Goal: Task Accomplishment & Management: Use online tool/utility

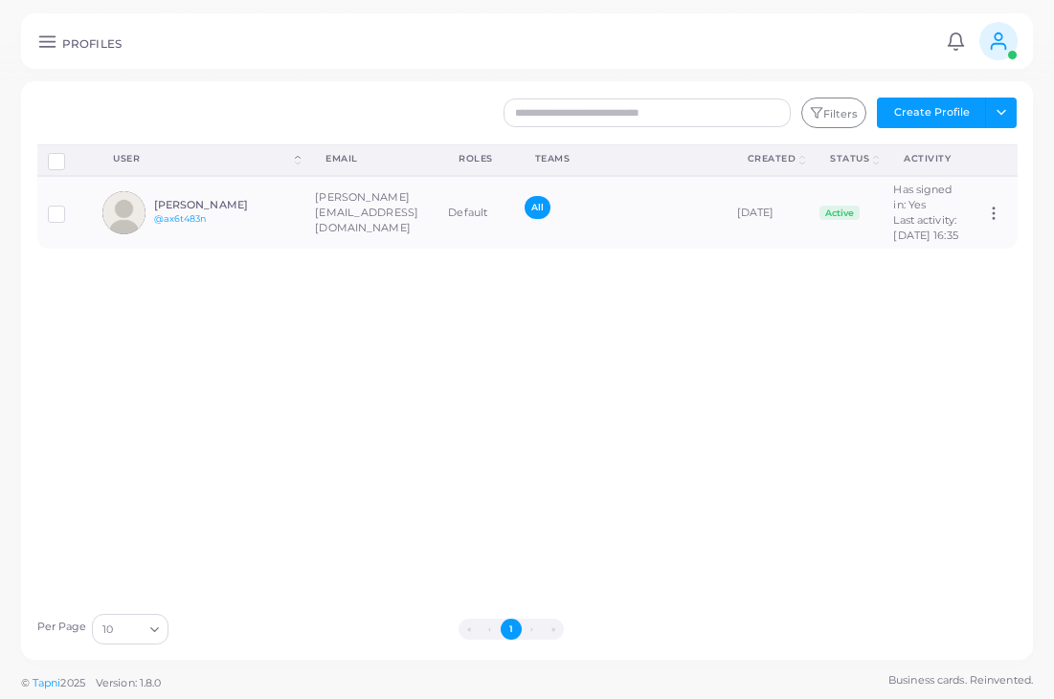
click at [46, 46] on line at bounding box center [46, 46] width 15 height 0
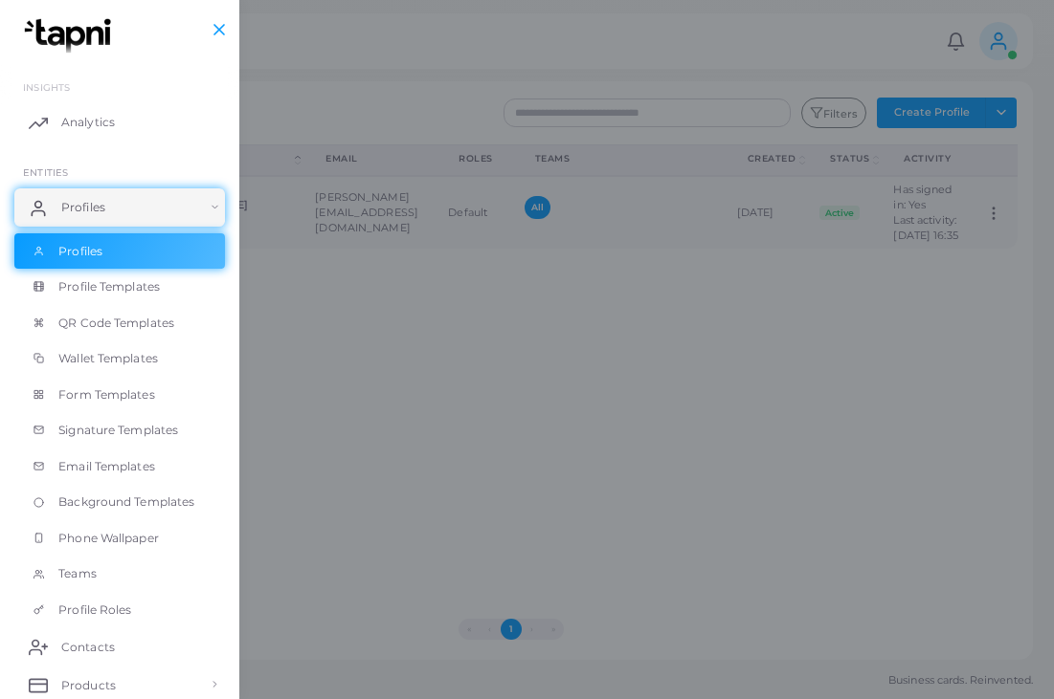
scroll to position [304, 0]
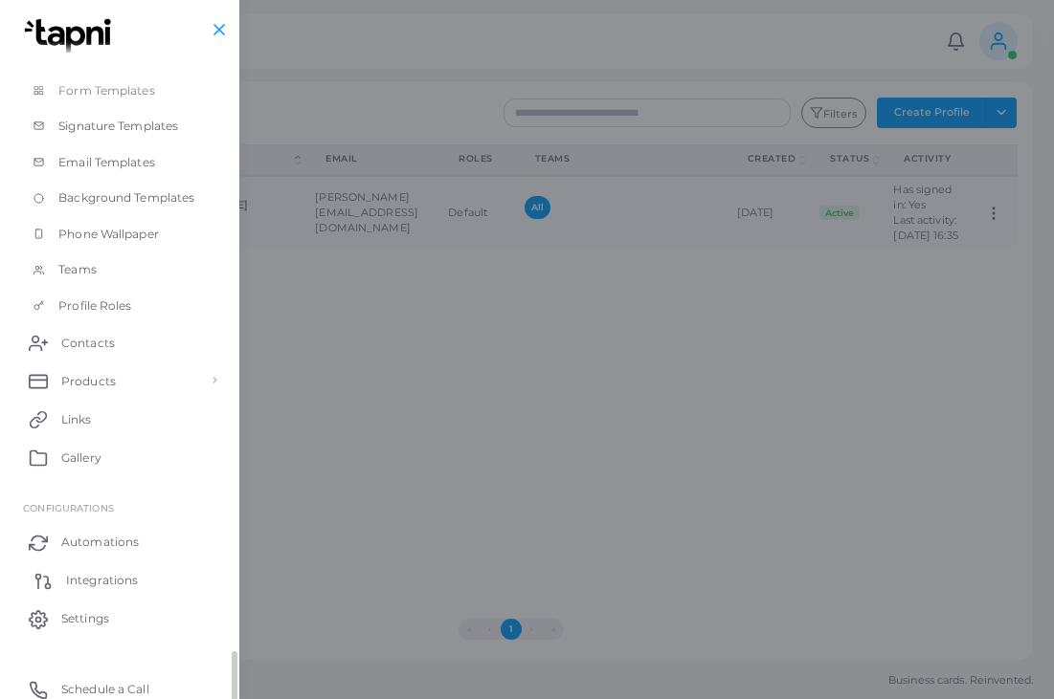
click at [78, 572] on span "Integrations" at bounding box center [102, 580] width 72 height 17
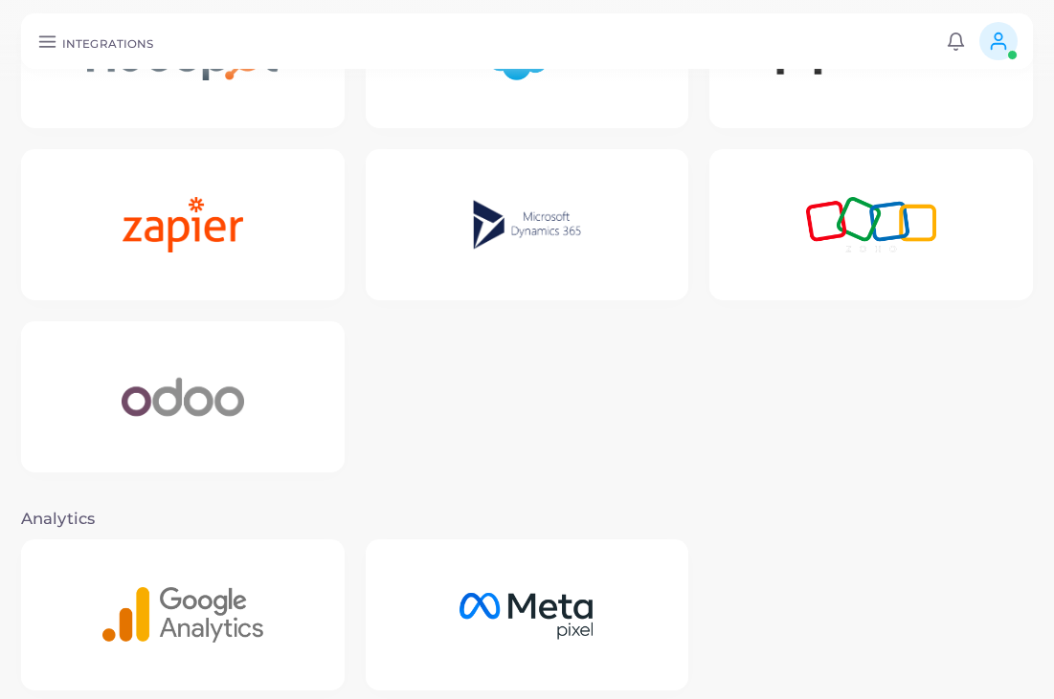
scroll to position [531, 0]
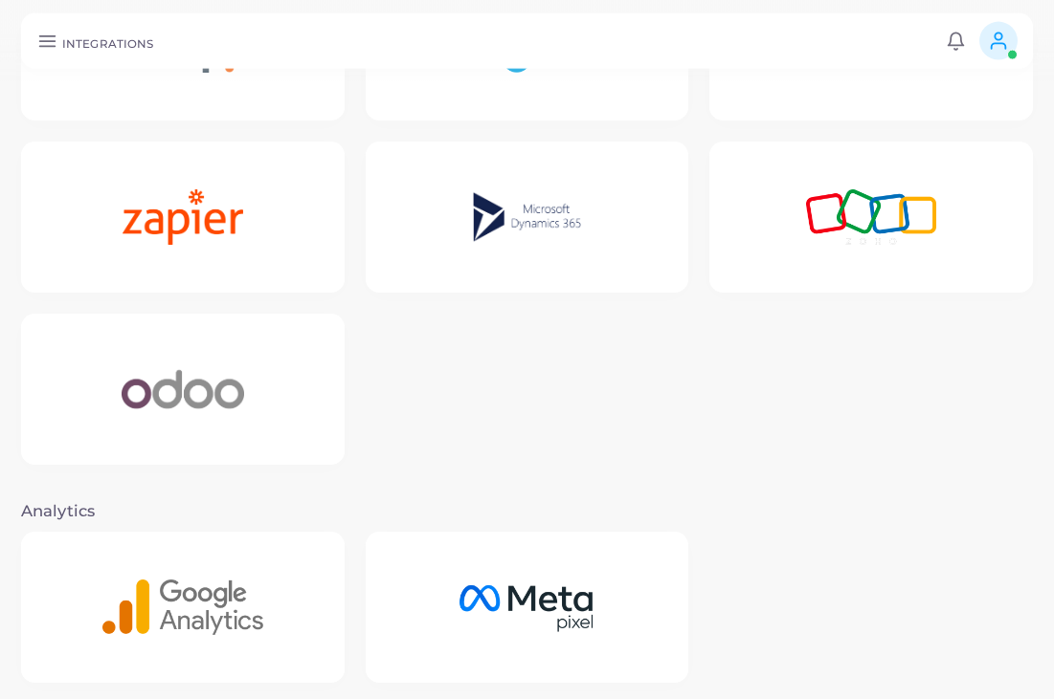
click at [130, 382] on img at bounding box center [183, 390] width 187 height 120
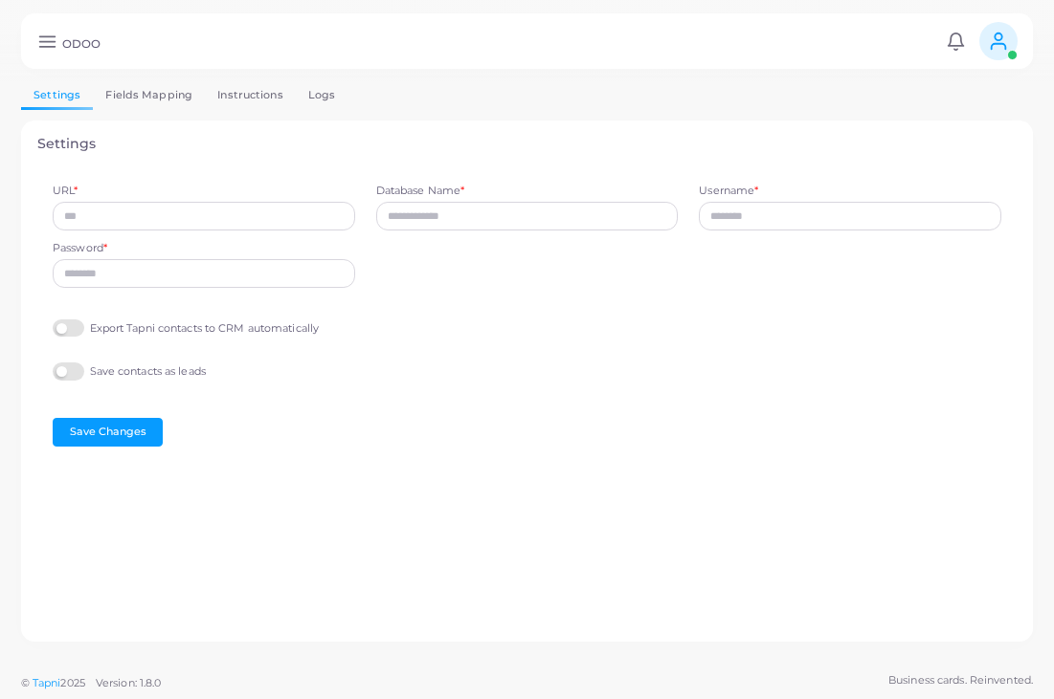
click at [132, 100] on link "Fields Mapping" at bounding box center [149, 95] width 112 height 28
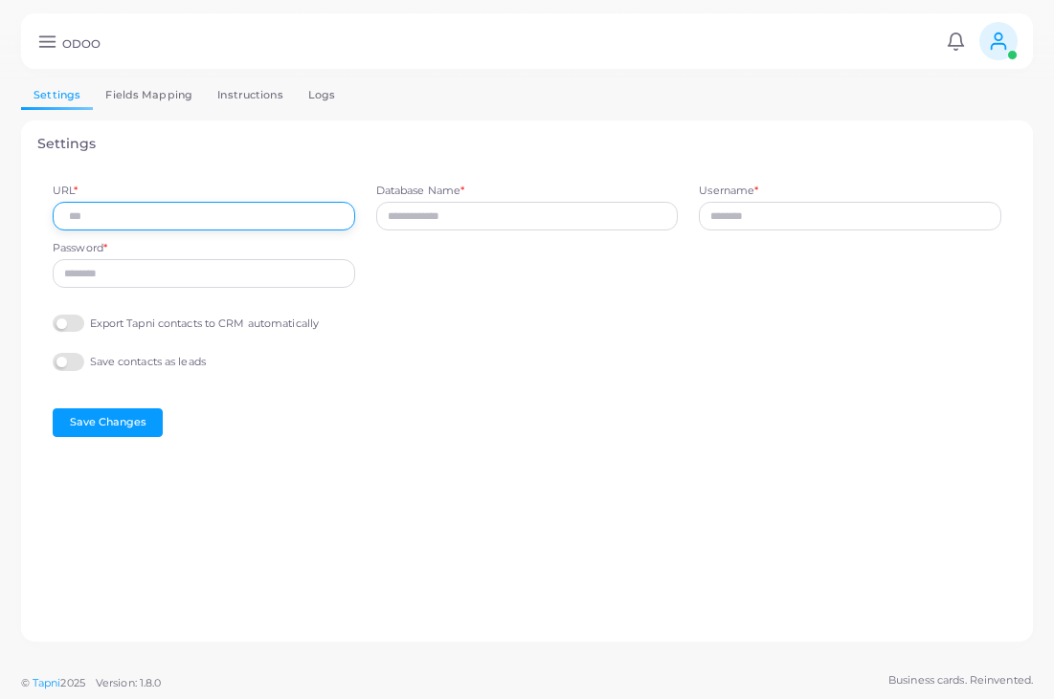
click at [211, 203] on input "URL *" at bounding box center [204, 216] width 302 height 29
type input "**********"
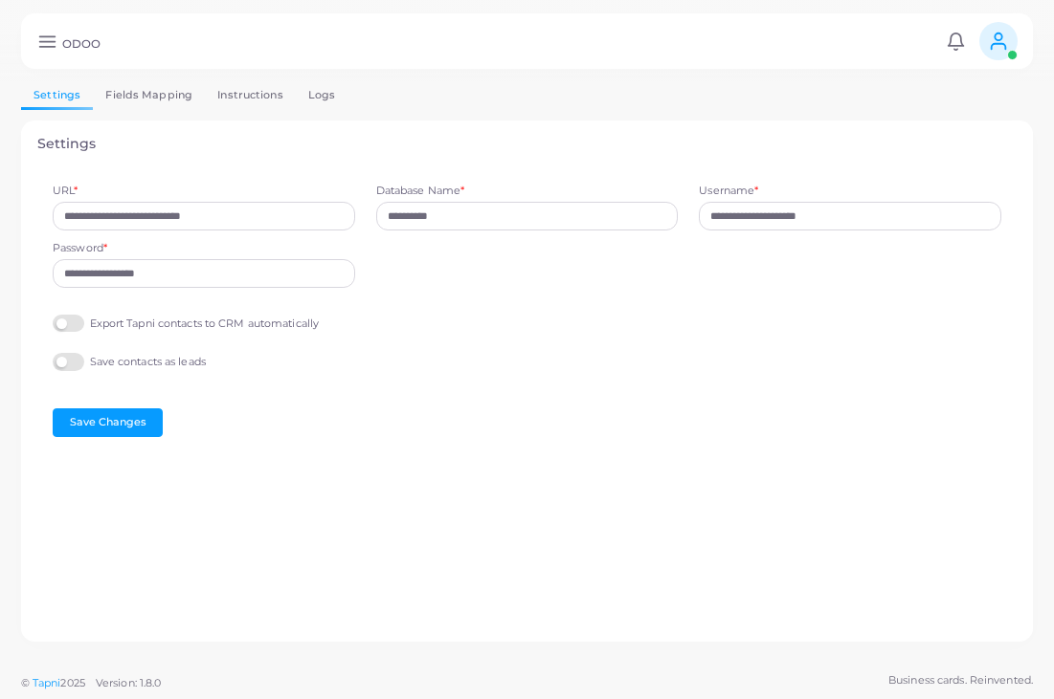
click at [118, 88] on link "Fields Mapping" at bounding box center [149, 95] width 112 height 28
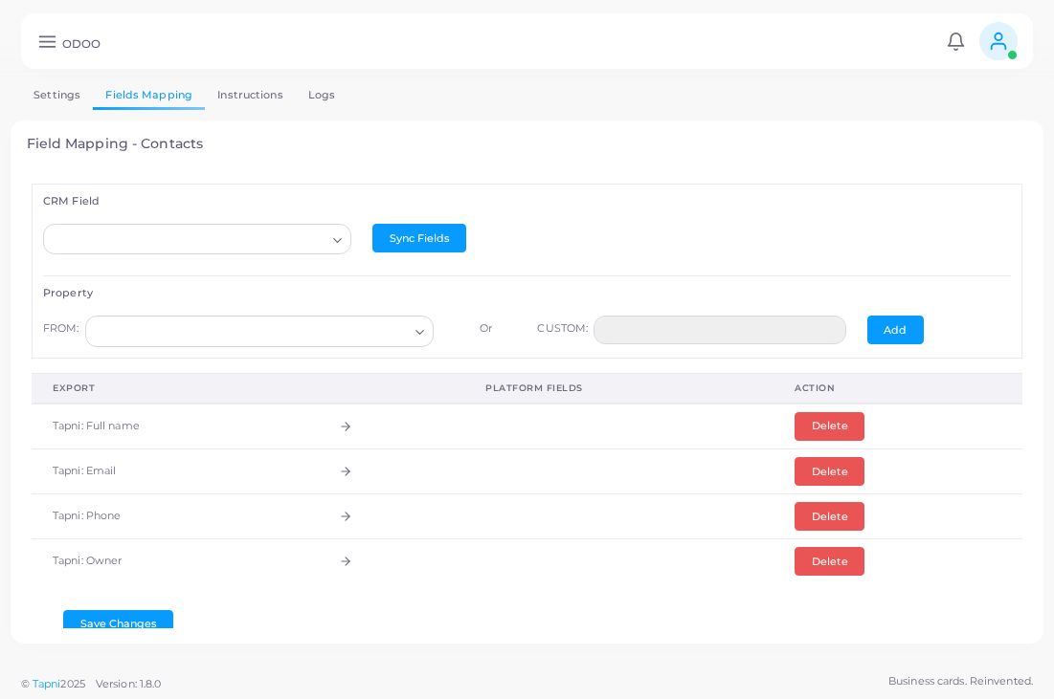
click at [174, 224] on div "Loading..." at bounding box center [197, 239] width 308 height 31
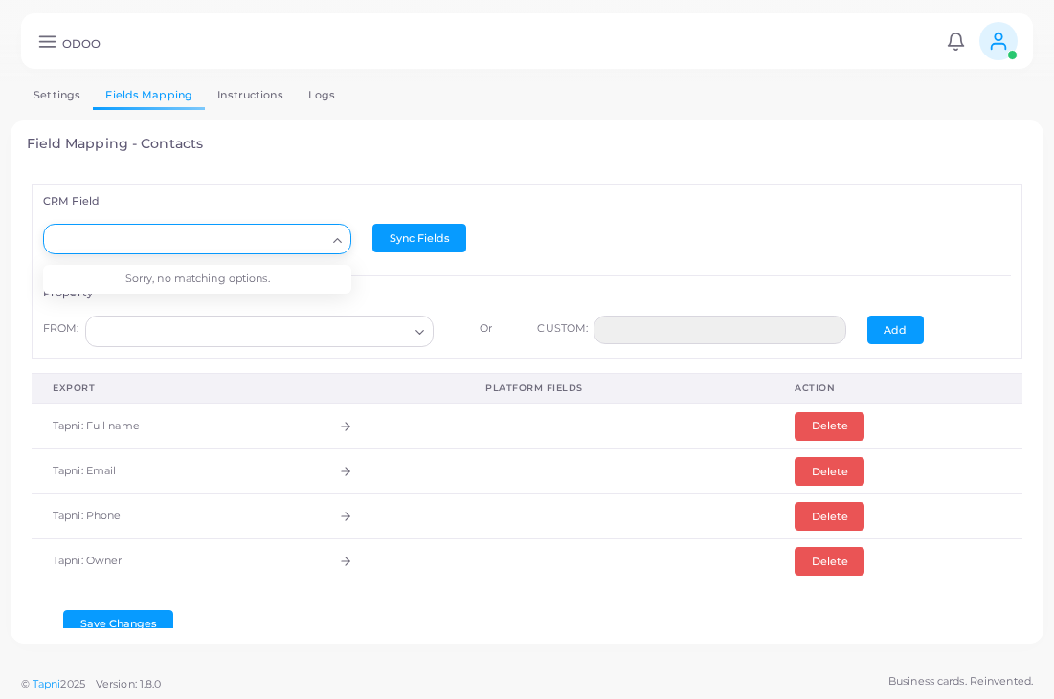
click at [515, 256] on div "Sync Fields" at bounding box center [526, 244] width 329 height 41
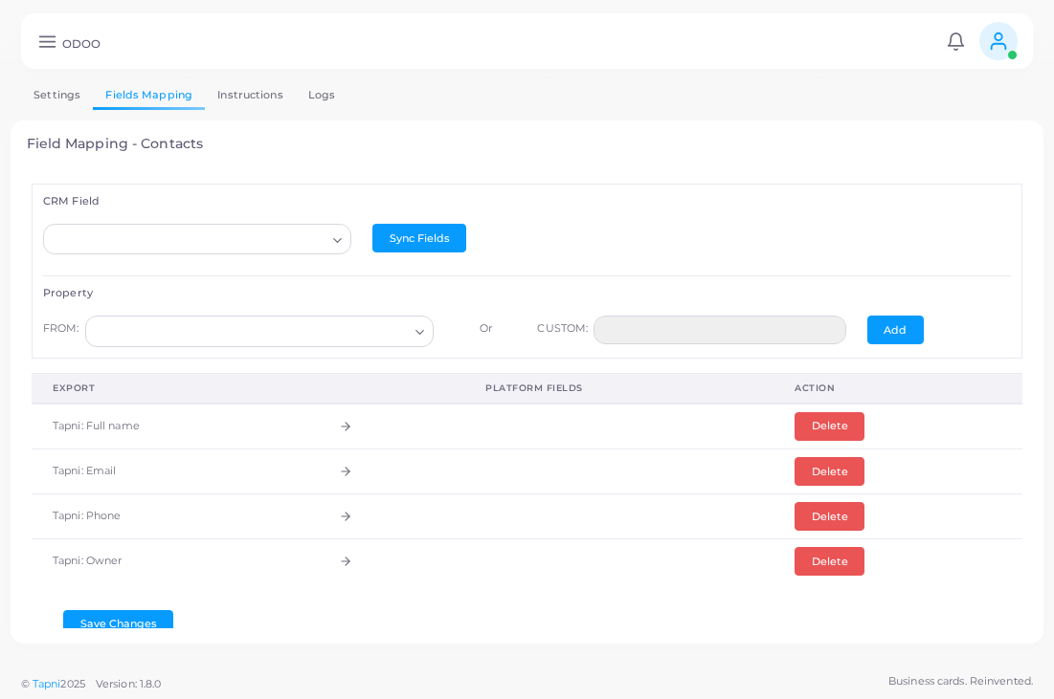
click at [163, 233] on input "Search for option" at bounding box center [189, 240] width 274 height 21
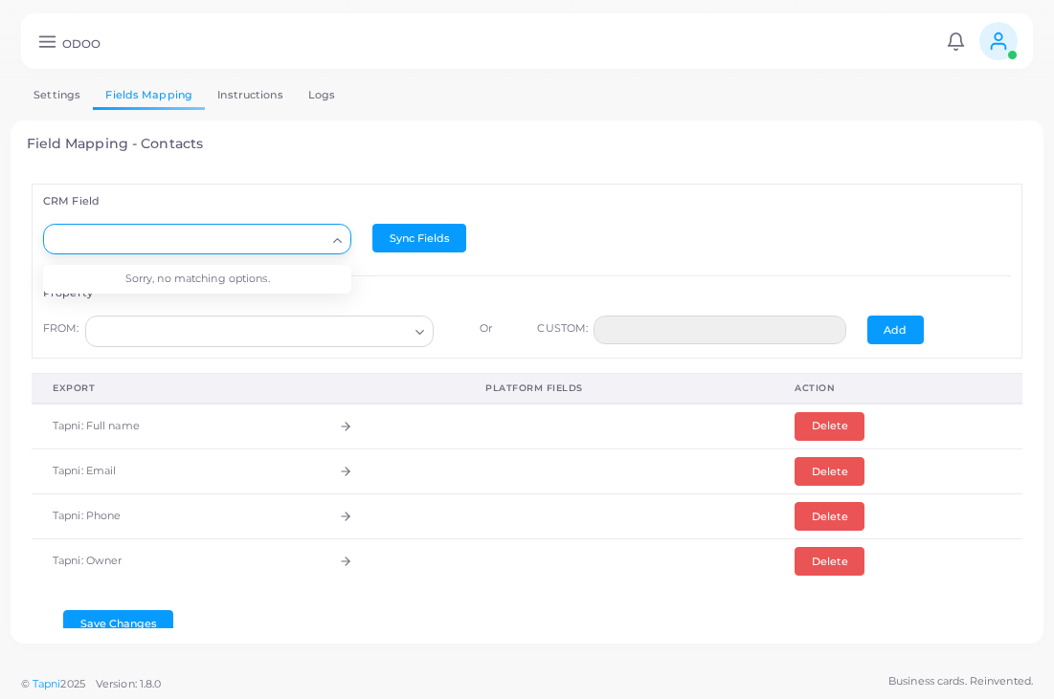
drag, startPoint x: 163, startPoint y: 233, endPoint x: 515, endPoint y: 255, distance: 352.8
click at [515, 255] on html "**********" at bounding box center [527, 349] width 1054 height 699
click at [515, 256] on div "Sync Fields" at bounding box center [526, 244] width 329 height 41
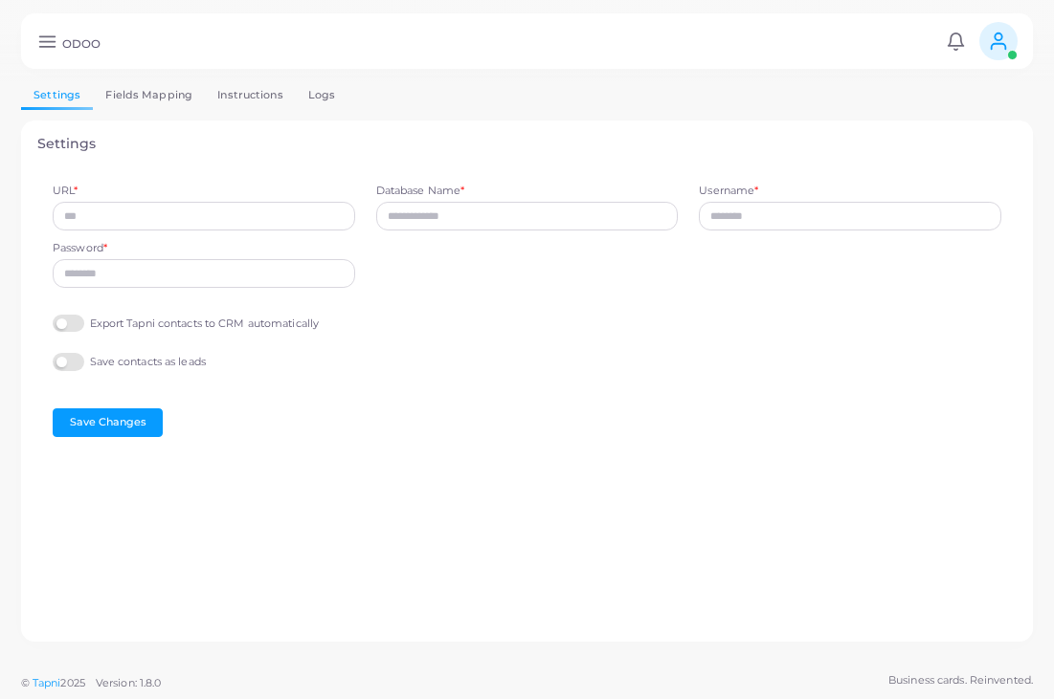
type input "**********"
click at [142, 94] on link "Fields Mapping" at bounding box center [149, 95] width 112 height 28
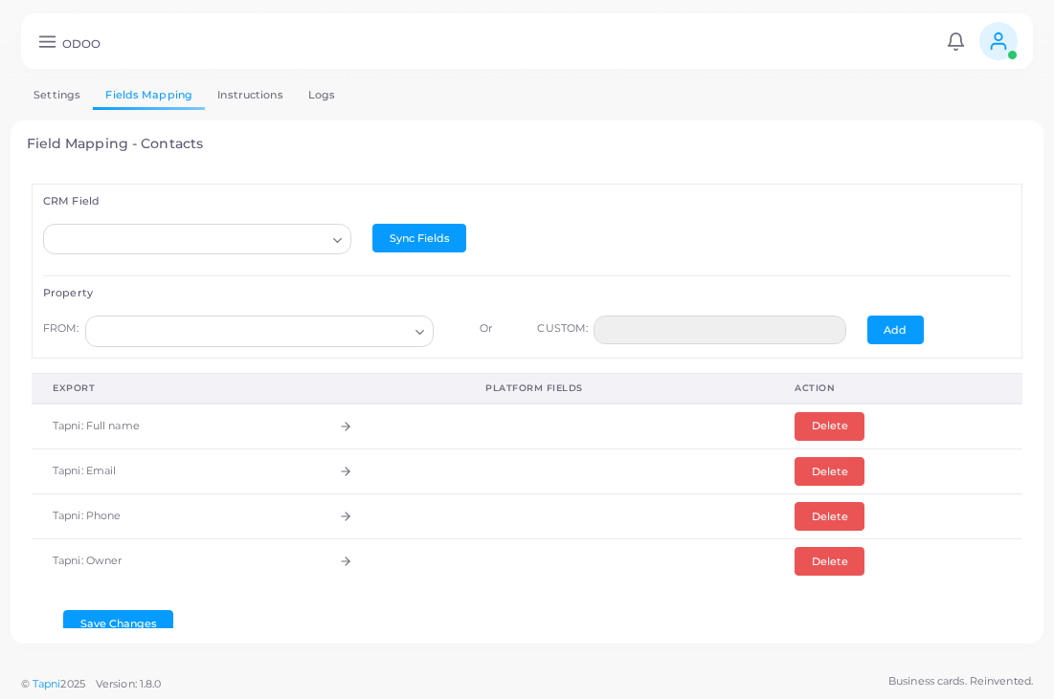
click at [158, 247] on input "Search for option" at bounding box center [189, 240] width 274 height 21
click at [42, 52] on div "ODOO Notifications 0 New Mark All As Read Adrián (ivan@gatopan.com) Logout" at bounding box center [526, 40] width 1011 height 55
click at [55, 44] on icon at bounding box center [47, 42] width 20 height 20
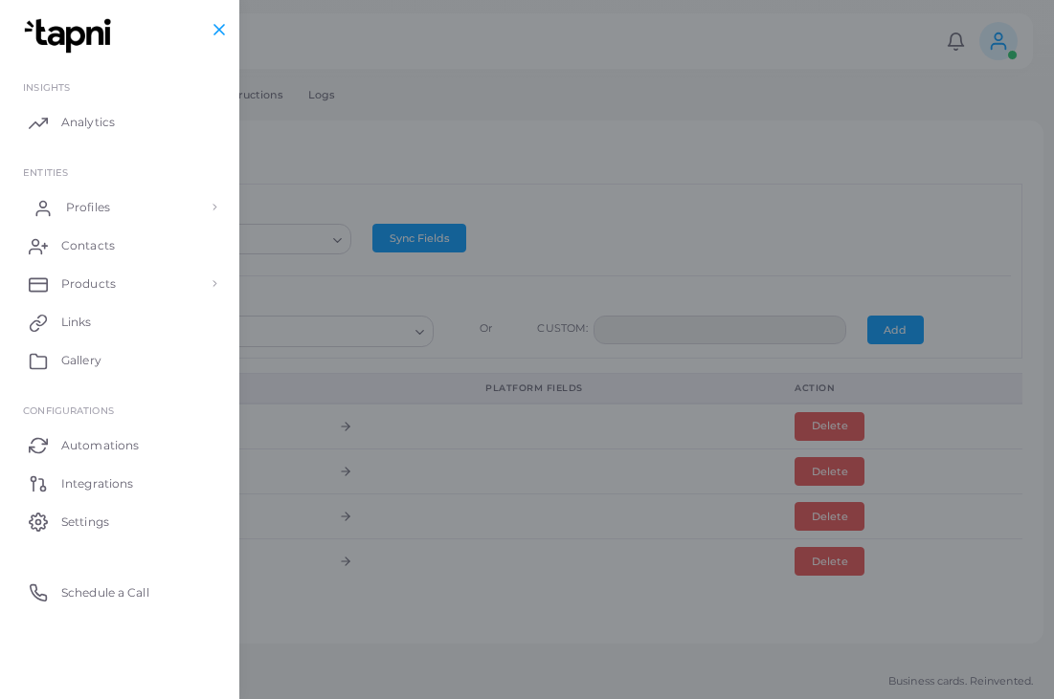
click at [128, 206] on link "Profiles" at bounding box center [119, 208] width 211 height 38
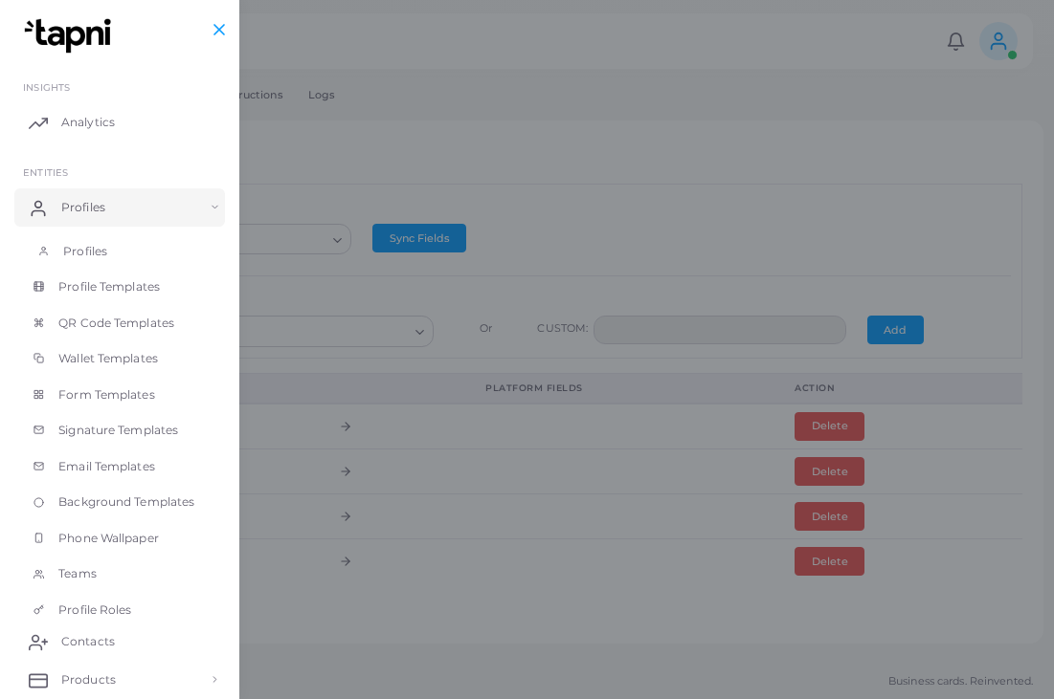
click at [120, 258] on link "Profiles" at bounding box center [119, 251] width 211 height 36
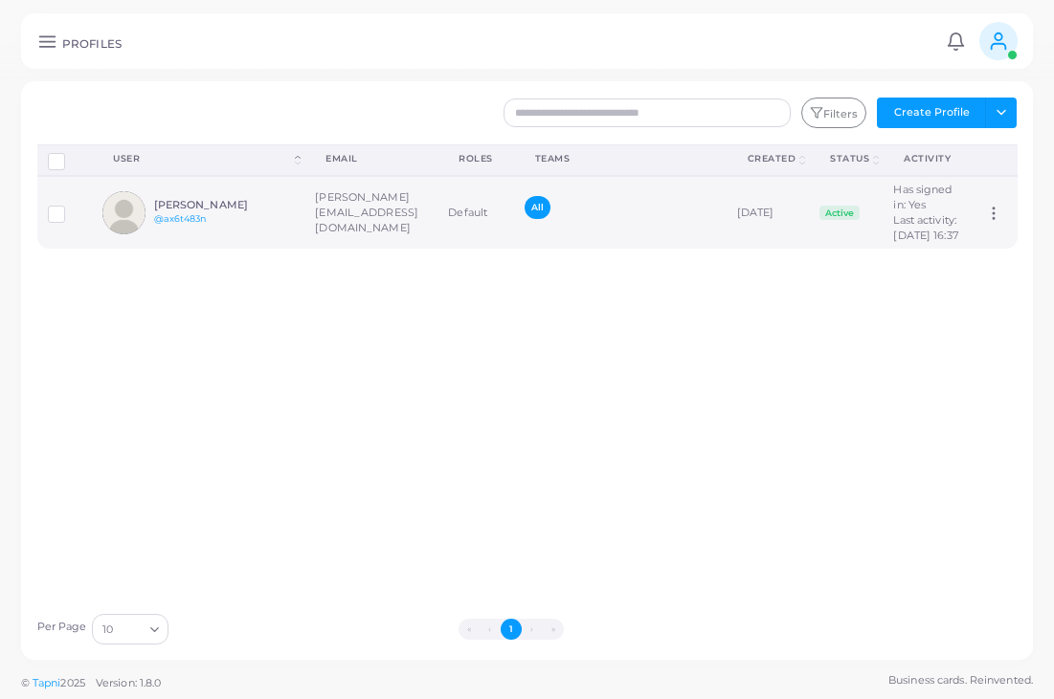
click at [770, 213] on td "September 26th, 2025" at bounding box center [767, 212] width 83 height 73
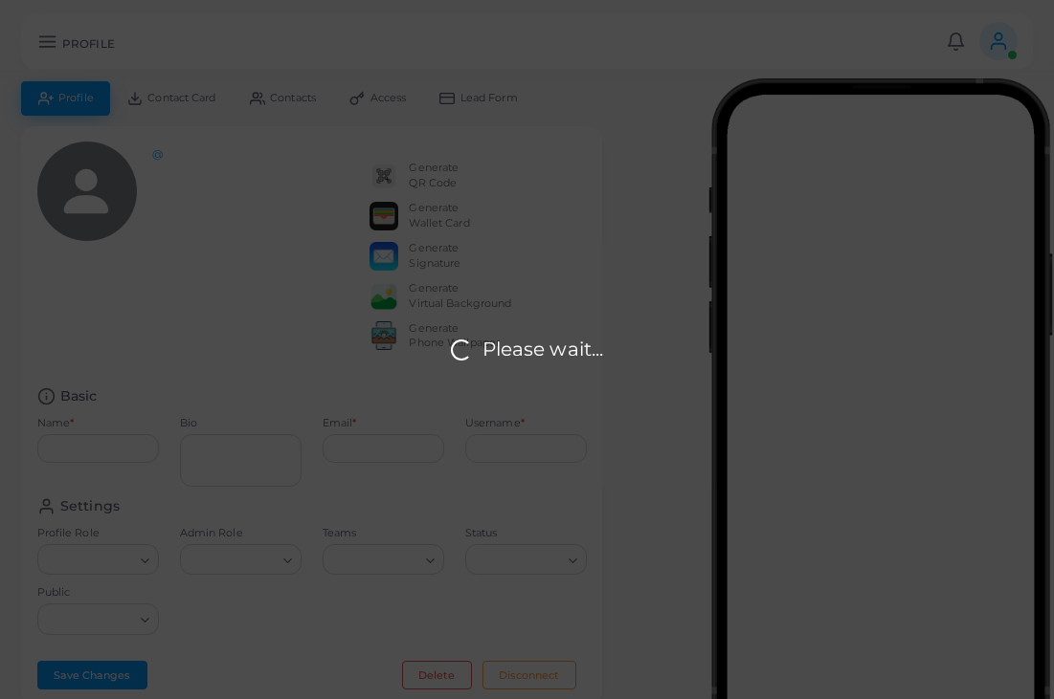
type input "******"
type input "**********"
type input "********"
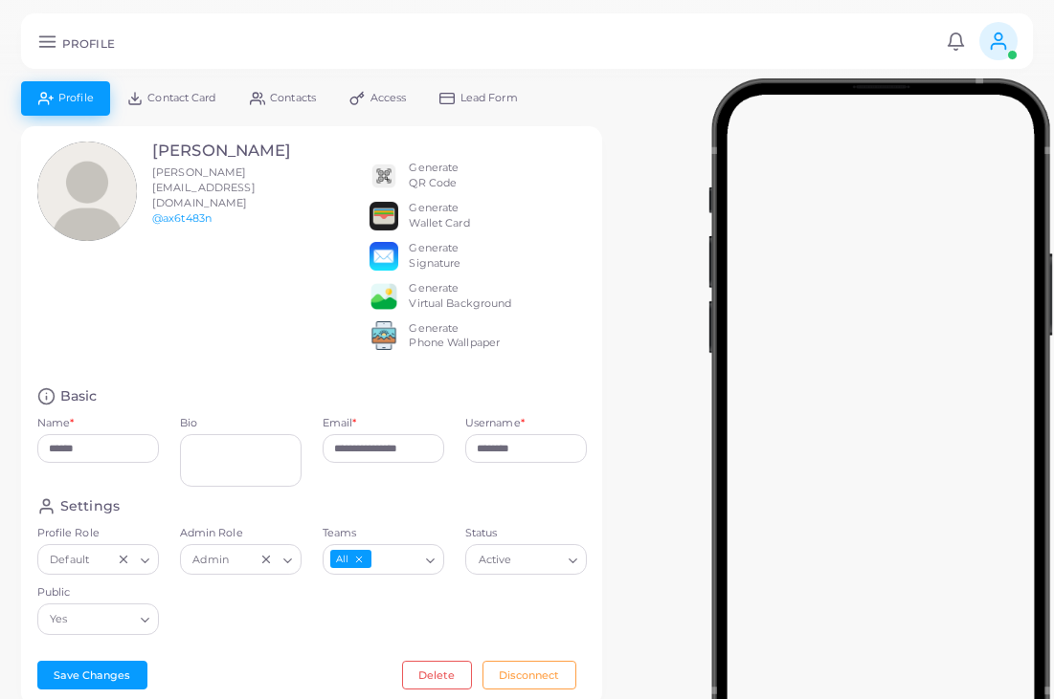
click at [392, 180] on img at bounding box center [383, 176] width 29 height 29
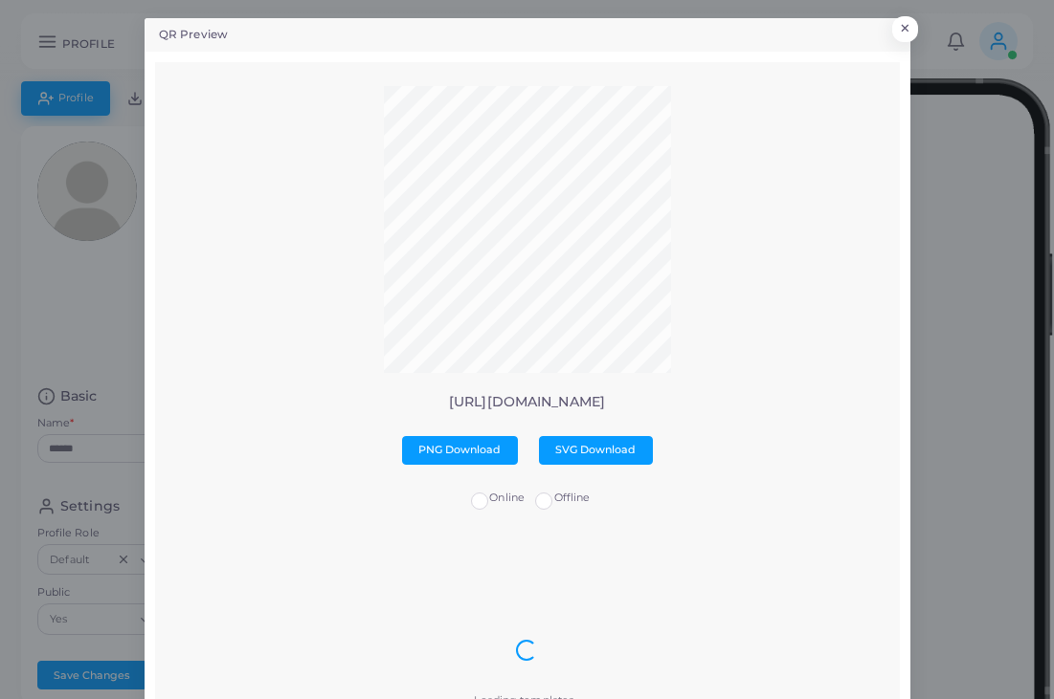
scroll to position [7, 0]
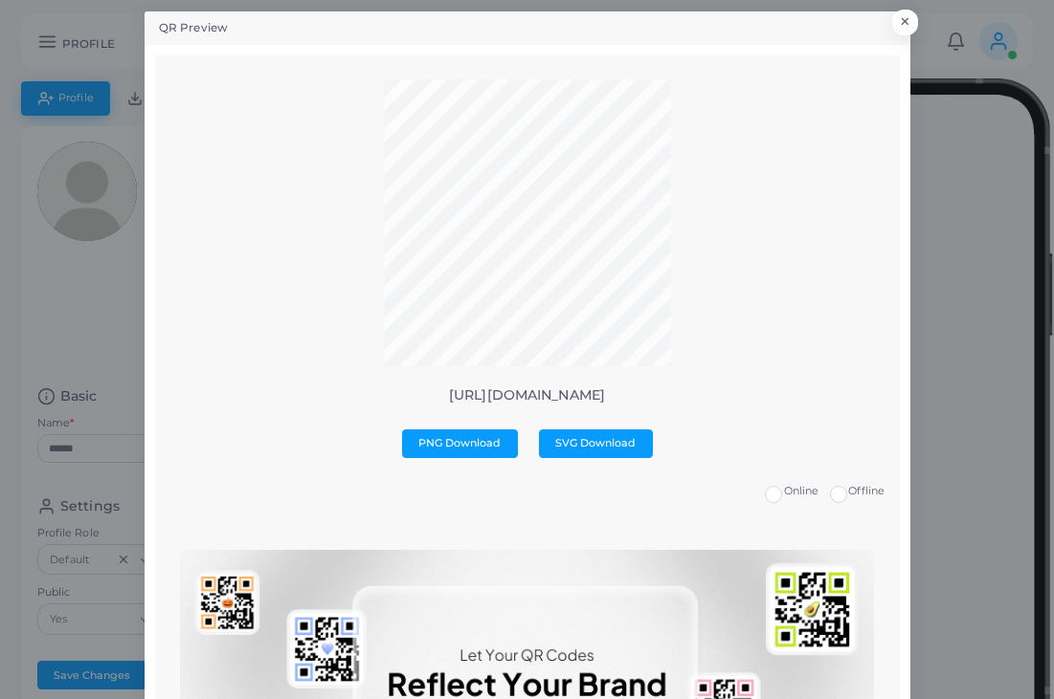
click at [917, 23] on div "QR Preview × https://tapni.com/ax6t483n PNG Download SVG Download Online Offlin…" at bounding box center [527, 349] width 1054 height 699
click at [97, 156] on div "QR Preview × https://tapni.com/ax6t483n PNG Download SVG Download Online Offlin…" at bounding box center [527, 349] width 1054 height 699
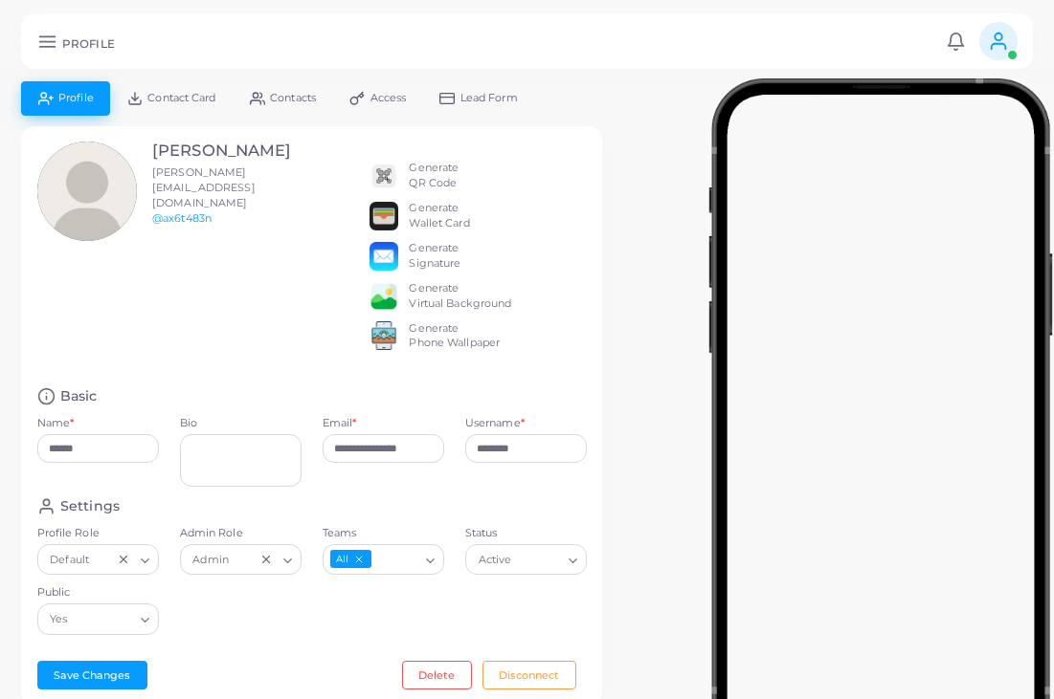
click at [56, 53] on div "PROFILE Notifications 0 New Mark All As Read Adrián (ivan@gatopan.com) Logout" at bounding box center [526, 40] width 1011 height 55
click at [41, 44] on icon at bounding box center [47, 42] width 20 height 20
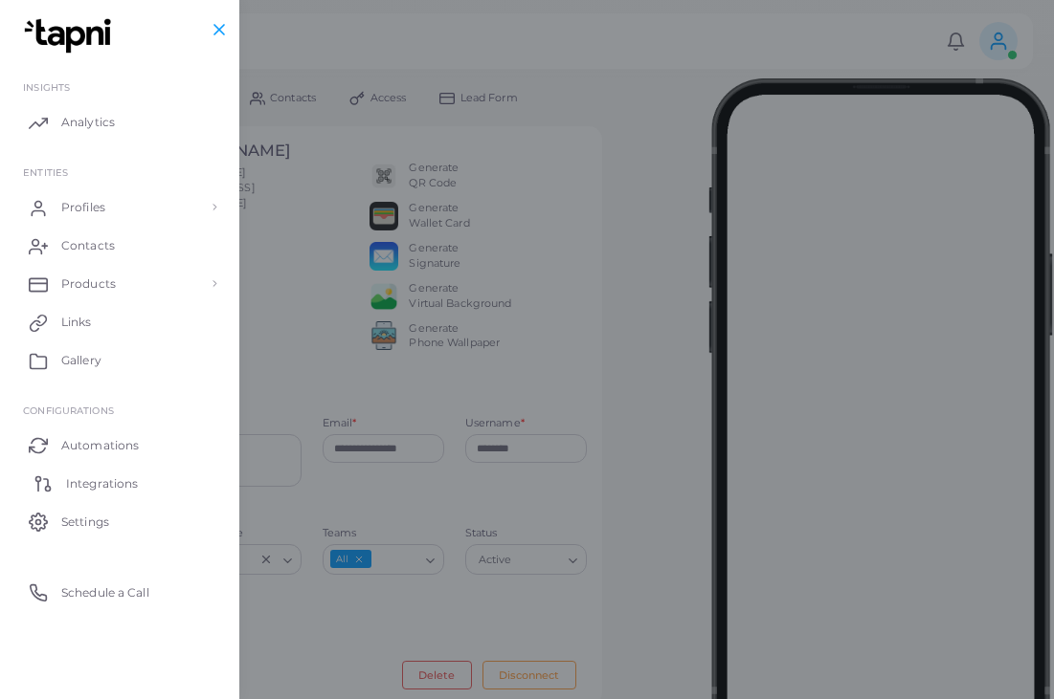
click at [98, 489] on span "Integrations" at bounding box center [102, 484] width 72 height 17
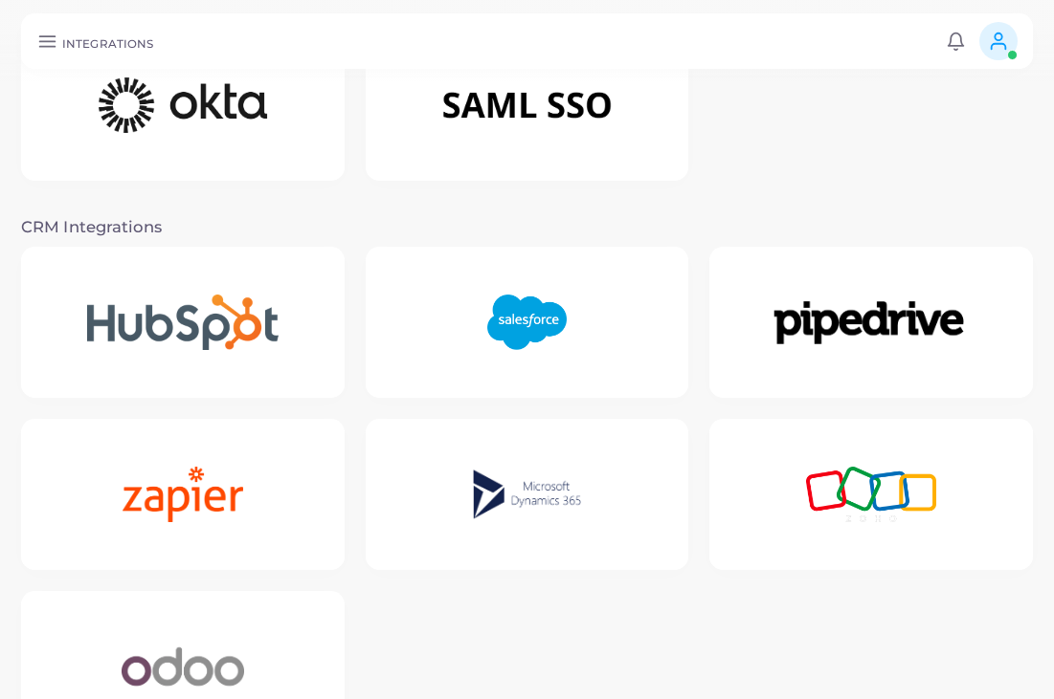
scroll to position [297, 0]
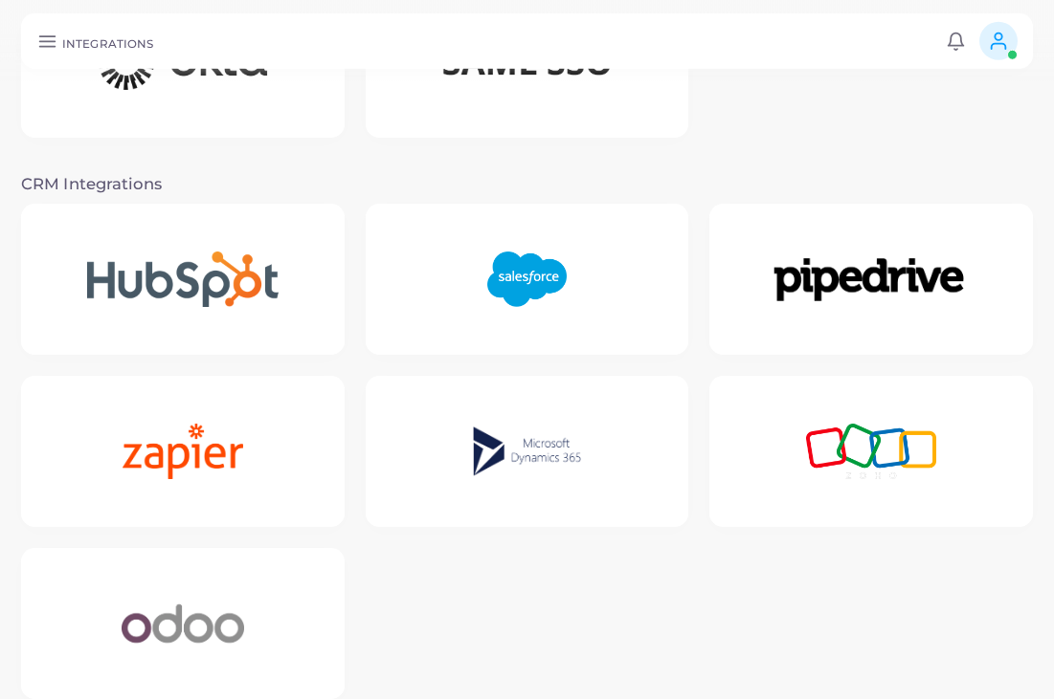
click at [250, 615] on img at bounding box center [183, 625] width 187 height 120
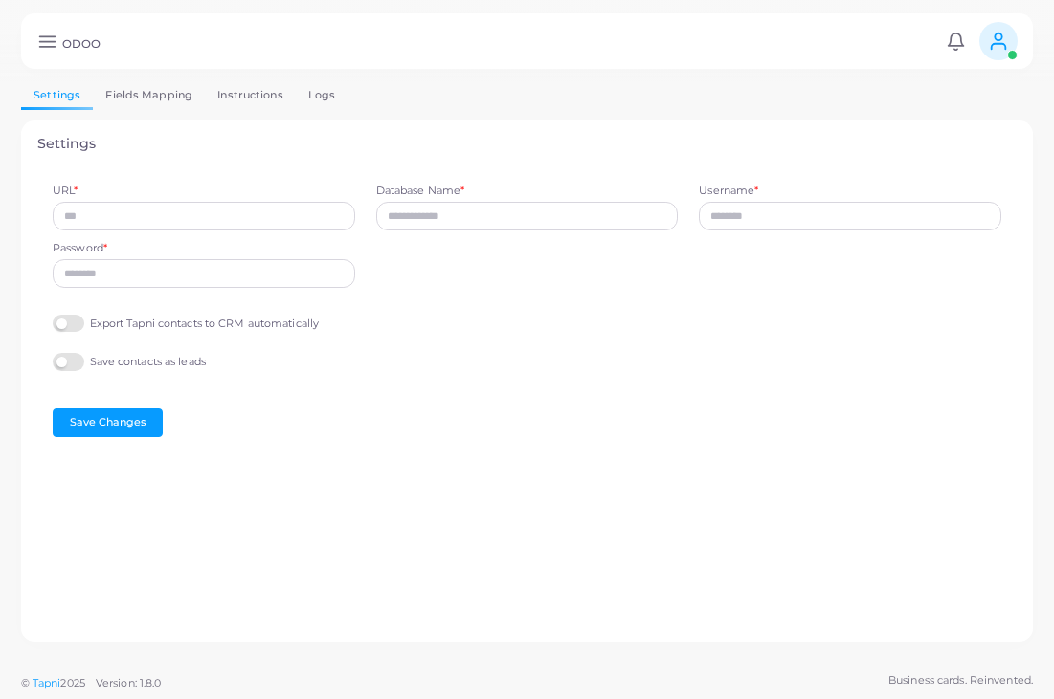
click at [315, 97] on link "Logs" at bounding box center [322, 95] width 53 height 28
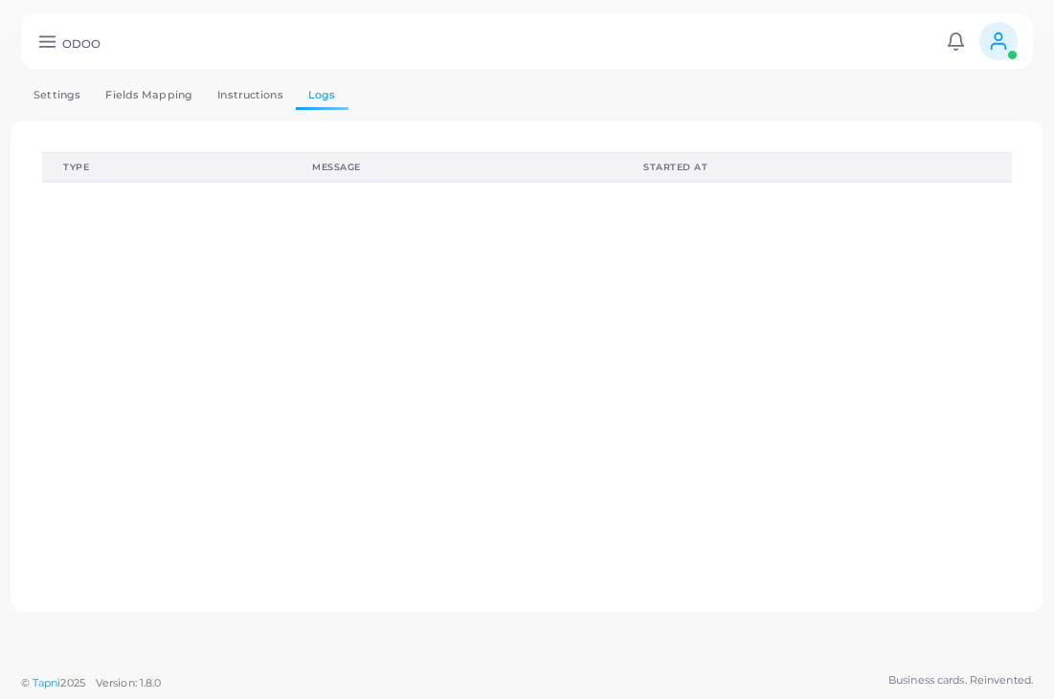
click at [70, 96] on link "Settings" at bounding box center [57, 95] width 72 height 28
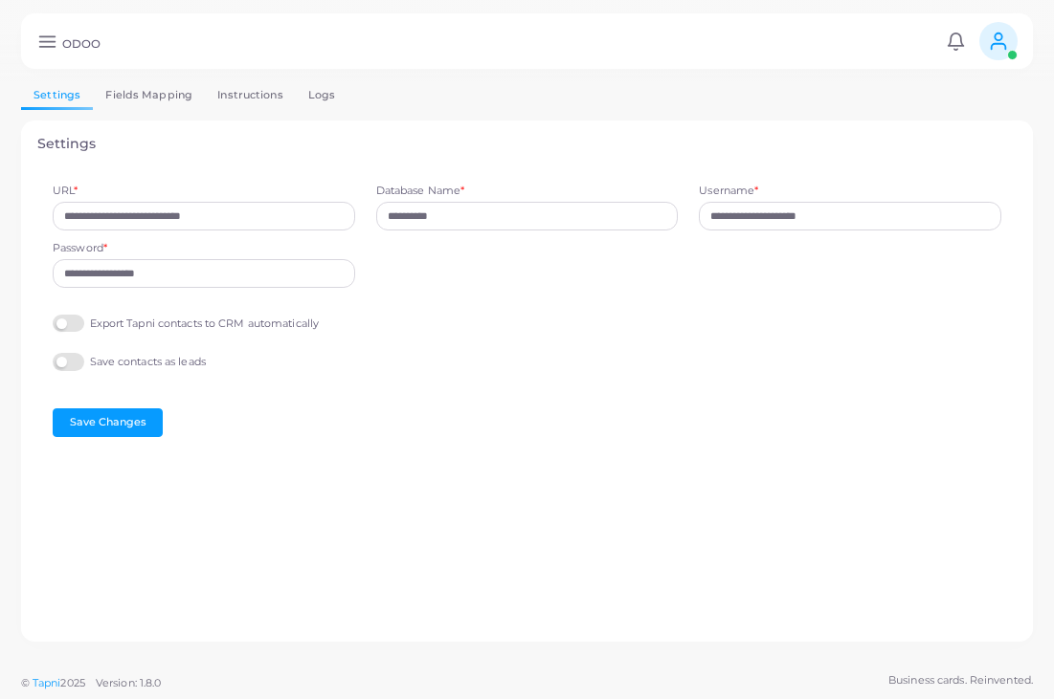
click at [301, 92] on link "Logs" at bounding box center [322, 95] width 53 height 28
type input "**********"
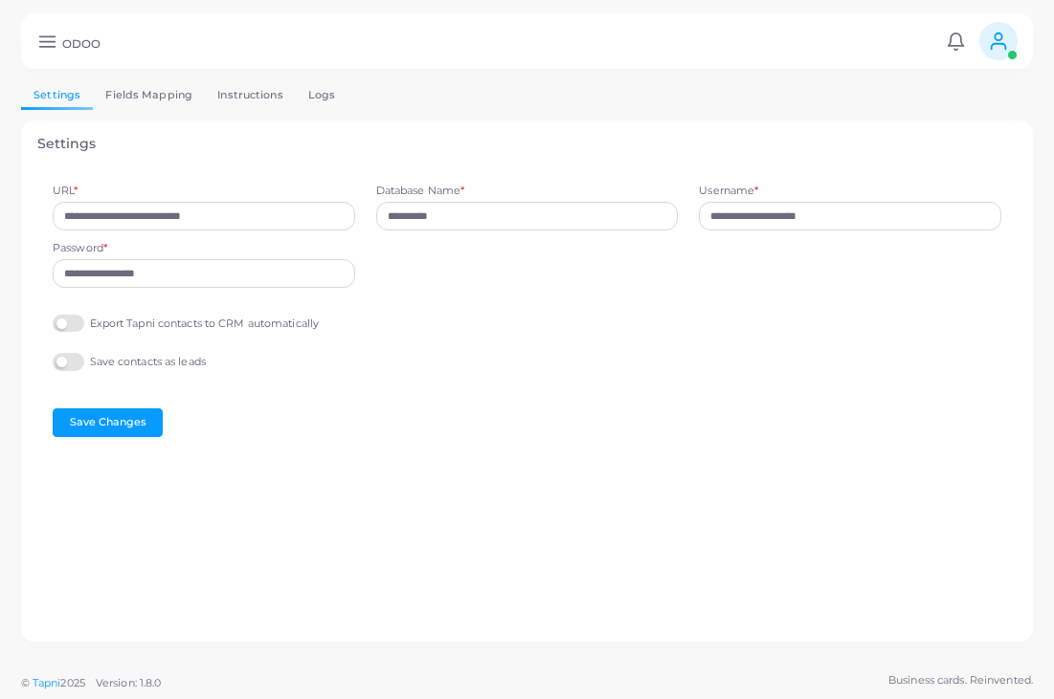
click at [322, 93] on link "Logs" at bounding box center [322, 95] width 53 height 28
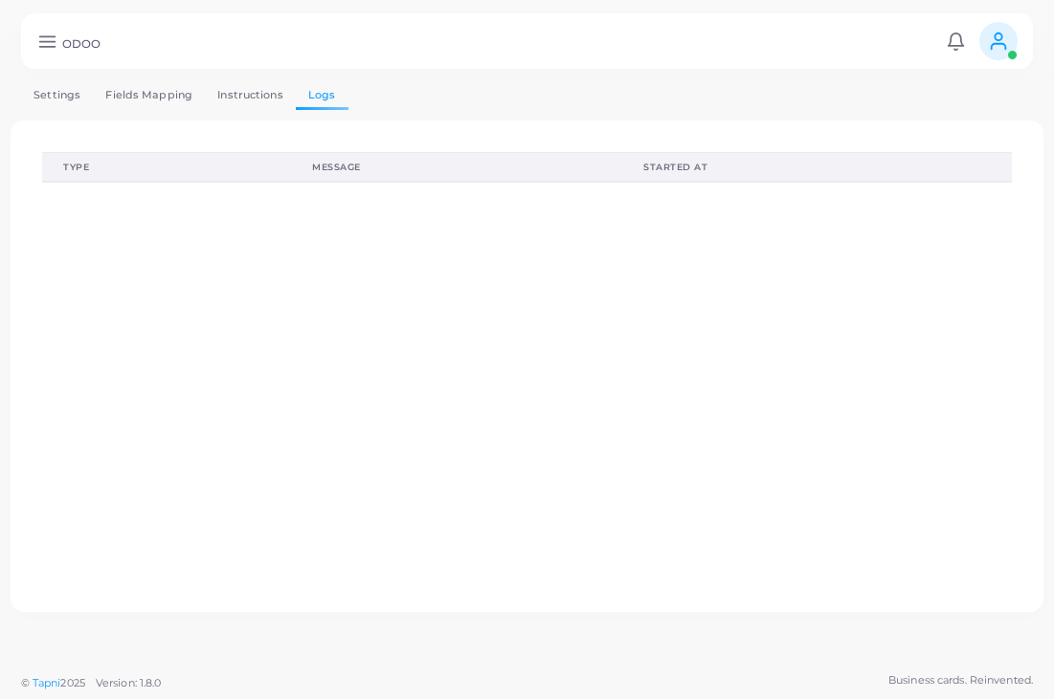
click at [48, 40] on icon at bounding box center [47, 42] width 20 height 20
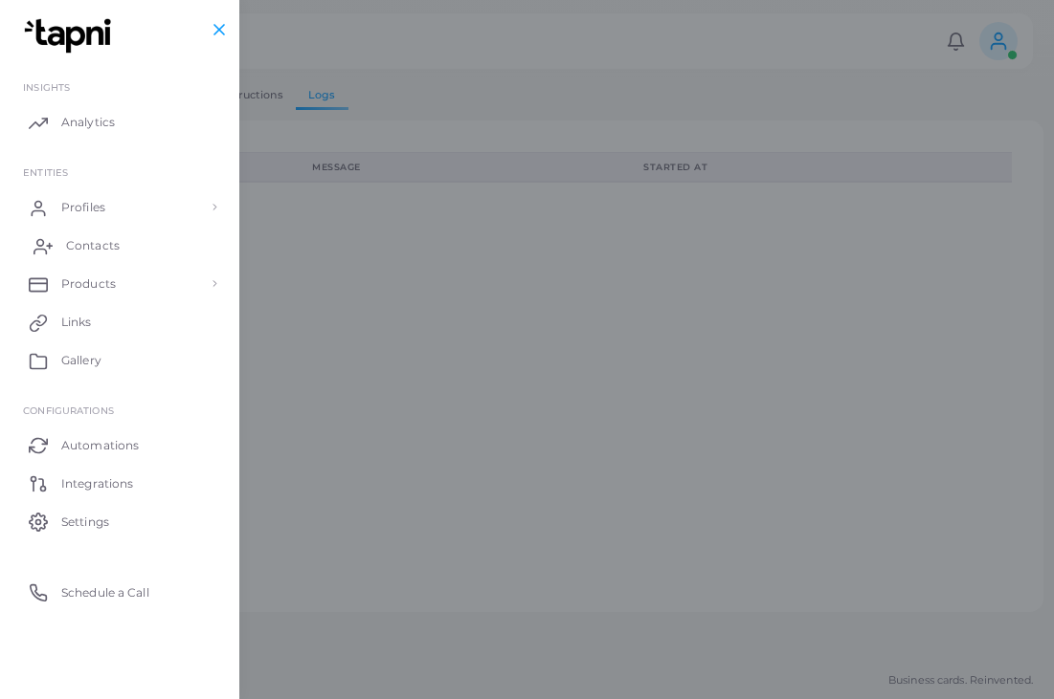
click at [117, 242] on span "Contacts" at bounding box center [93, 245] width 54 height 17
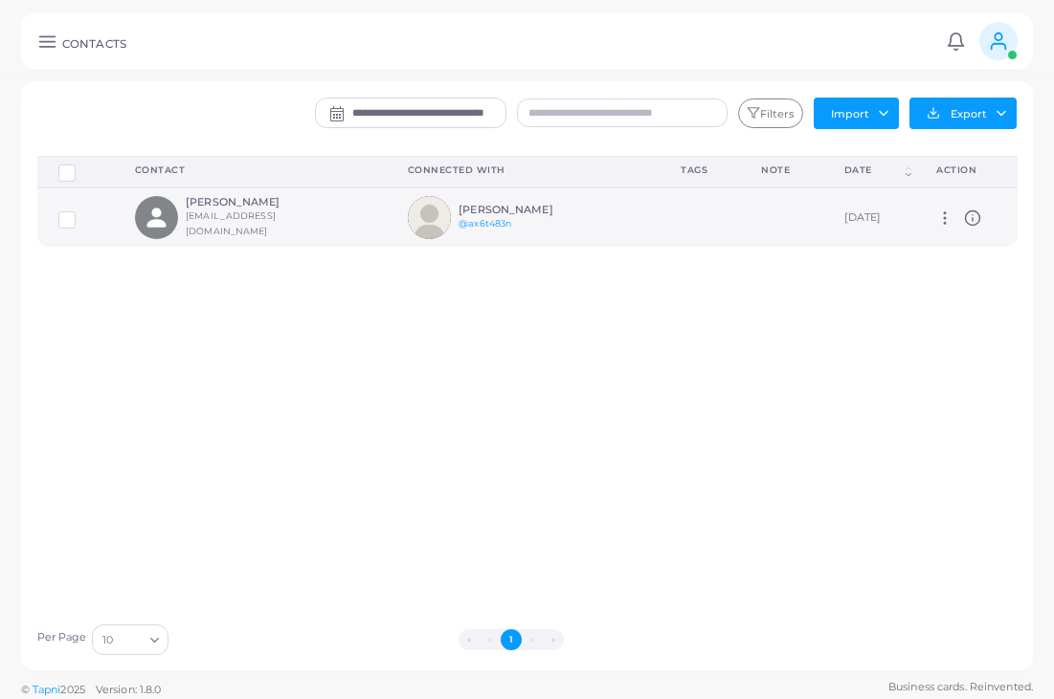
click at [81, 212] on label at bounding box center [81, 212] width 0 height 0
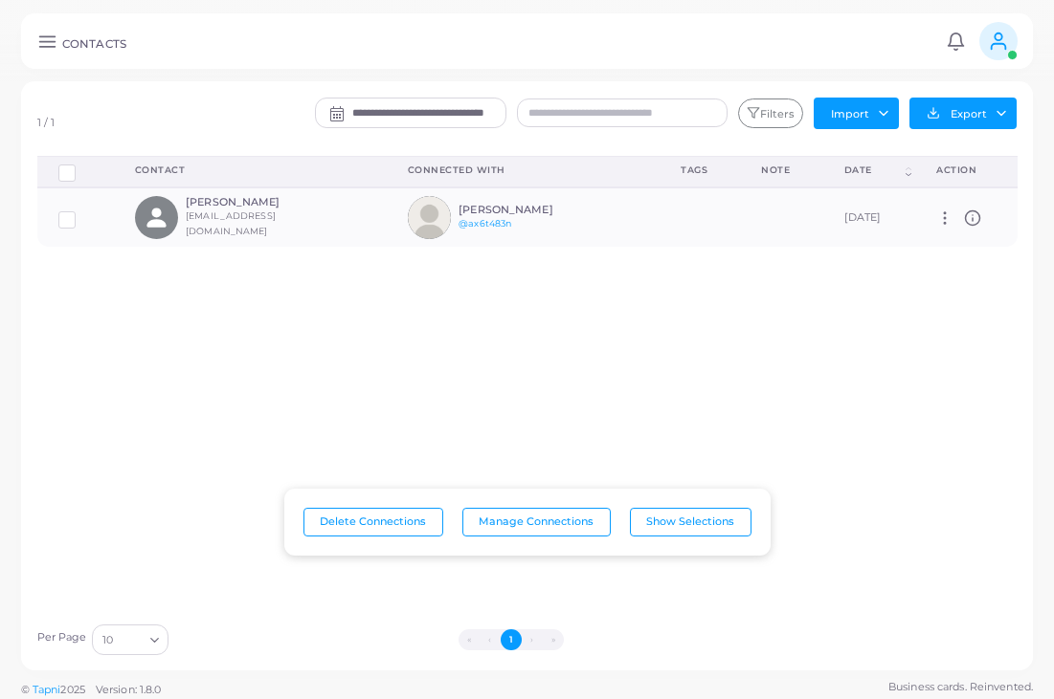
click at [55, 50] on icon at bounding box center [47, 42] width 20 height 20
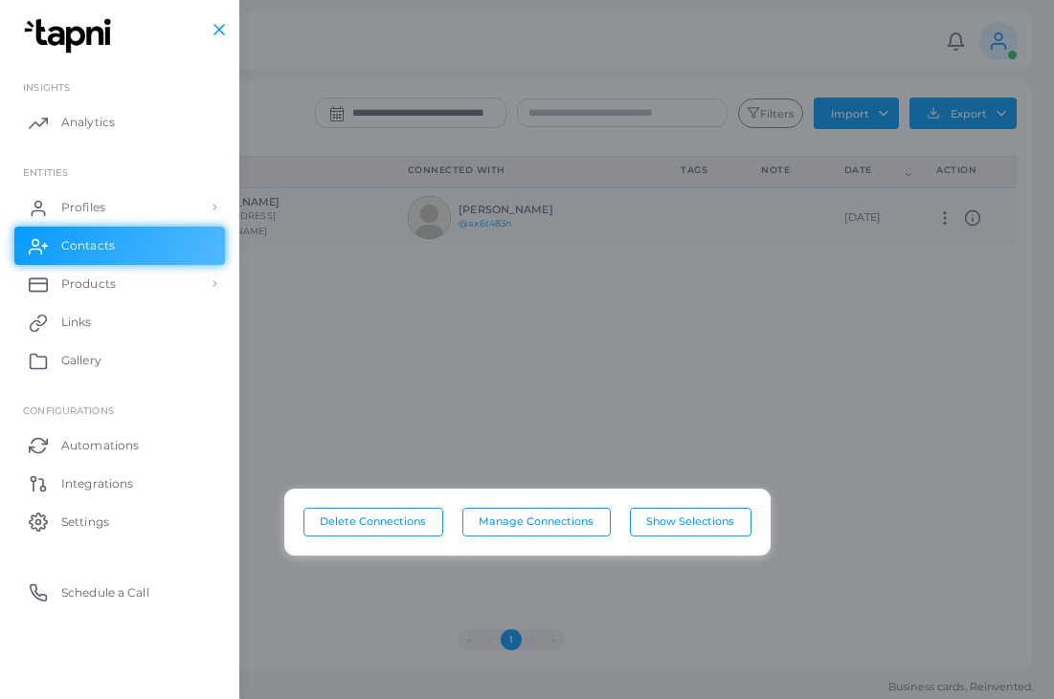
click at [699, 293] on div at bounding box center [527, 419] width 1054 height 839
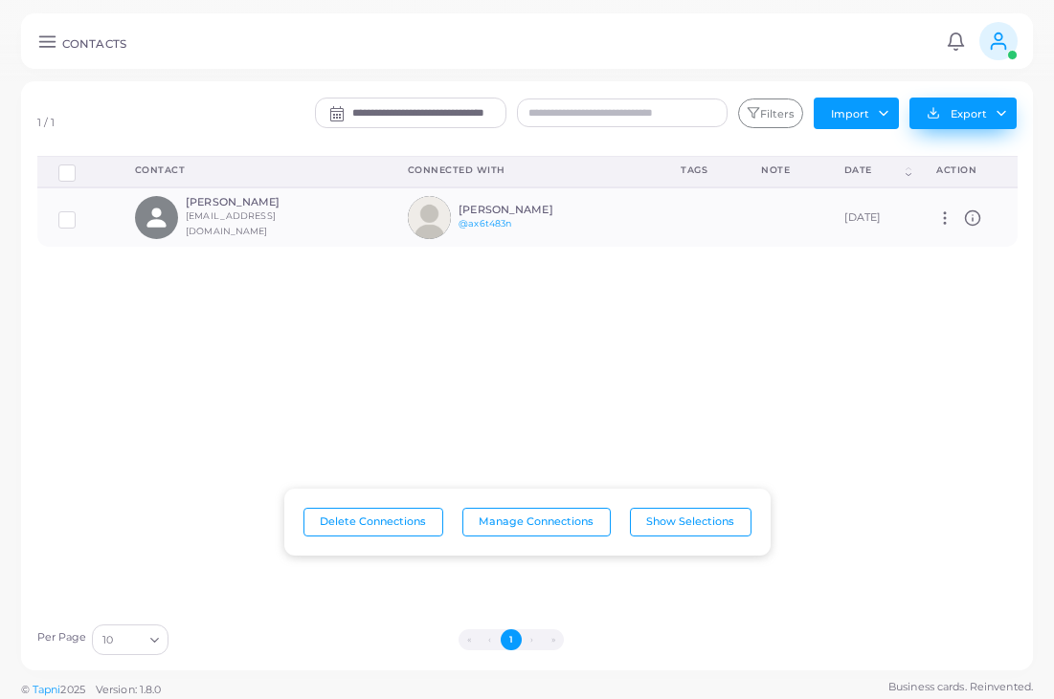
click at [1008, 120] on button "Export" at bounding box center [962, 114] width 107 height 32
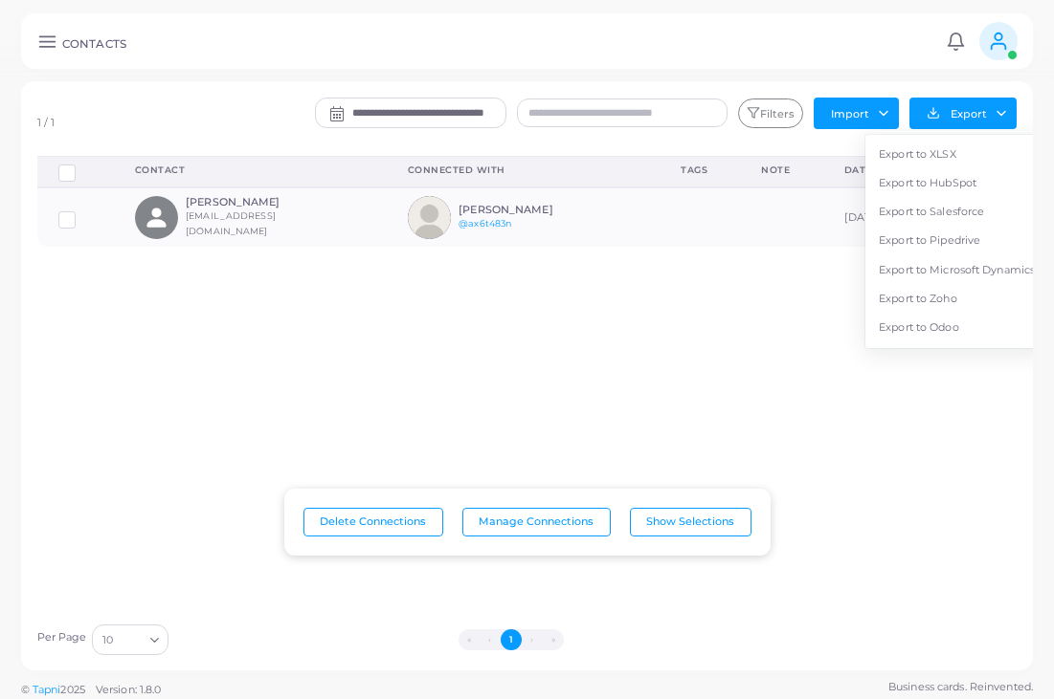
click at [665, 342] on div "Delete Connections Manage Connections Show Selections Contact Connected With Ta…" at bounding box center [527, 385] width 1001 height 458
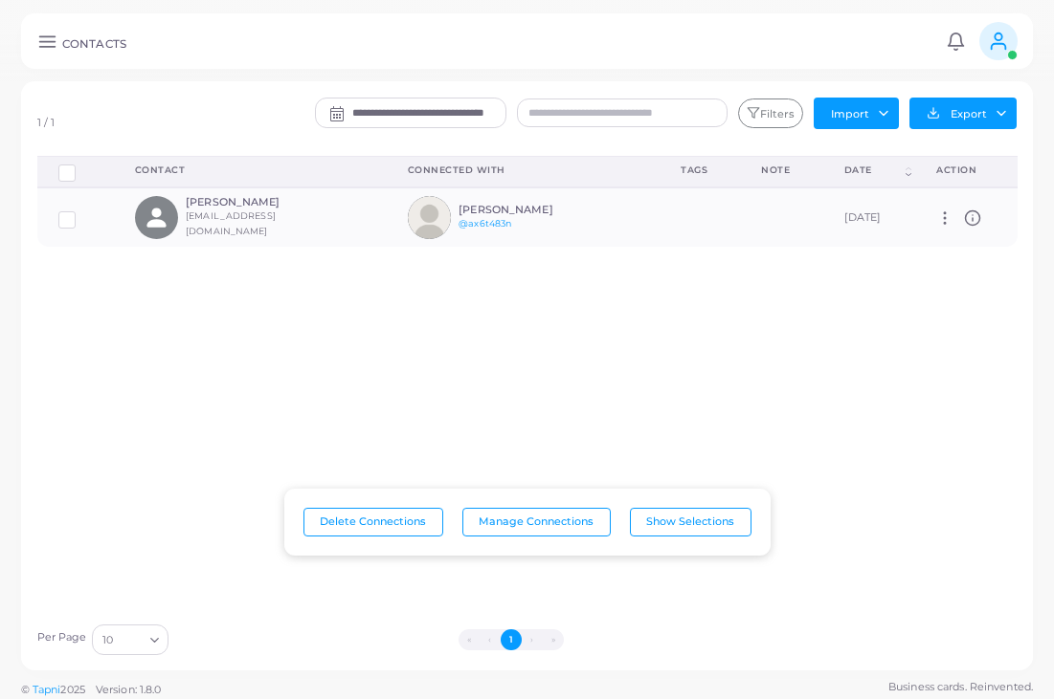
click at [81, 166] on label "Row-selection" at bounding box center [81, 166] width 0 height 0
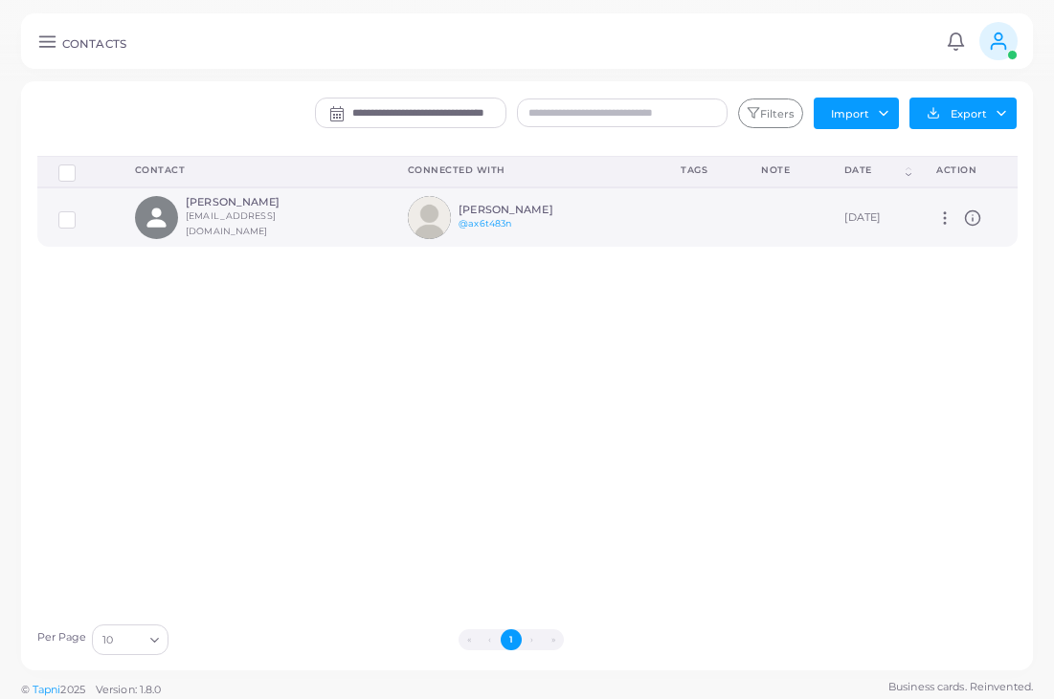
click at [514, 211] on h6 "[PERSON_NAME]" at bounding box center [528, 210] width 141 height 12
click at [1005, 111] on button "Export" at bounding box center [962, 114] width 107 height 32
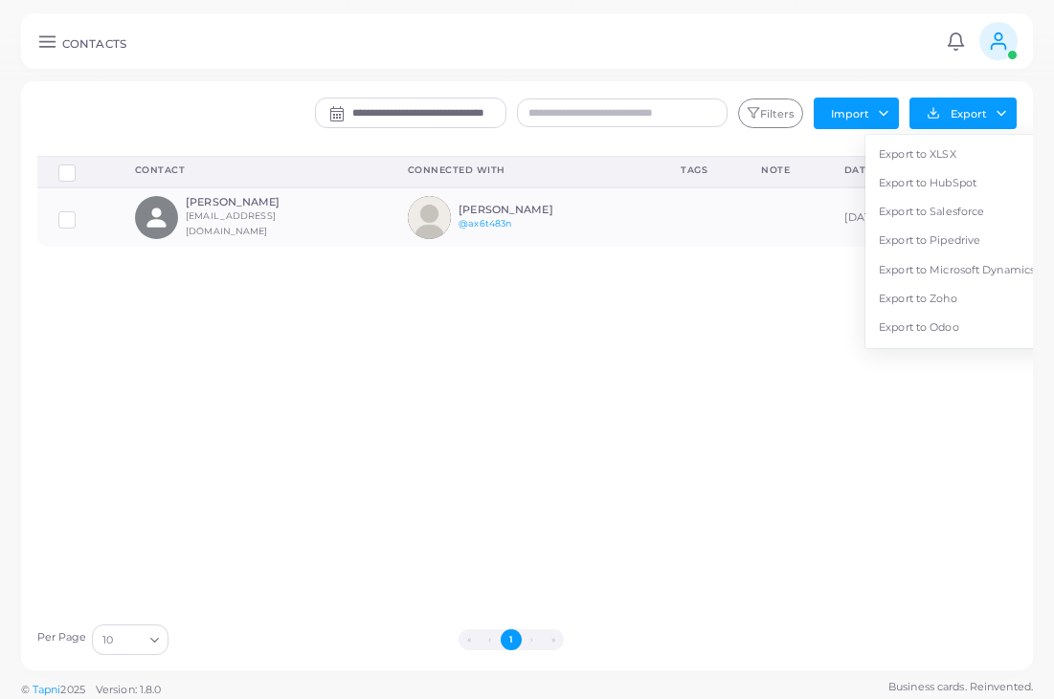
click at [472, 350] on div "Delete Connections Manage Connections Show Selections Contact Connected With Ta…" at bounding box center [527, 385] width 1001 height 458
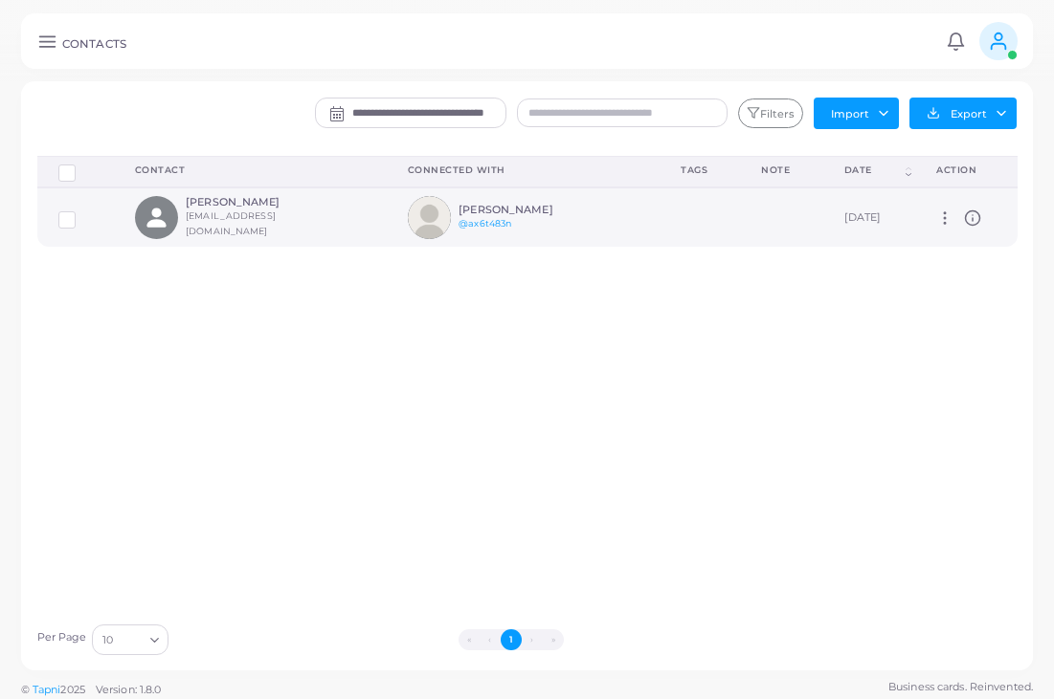
click at [81, 212] on label at bounding box center [81, 212] width 0 height 0
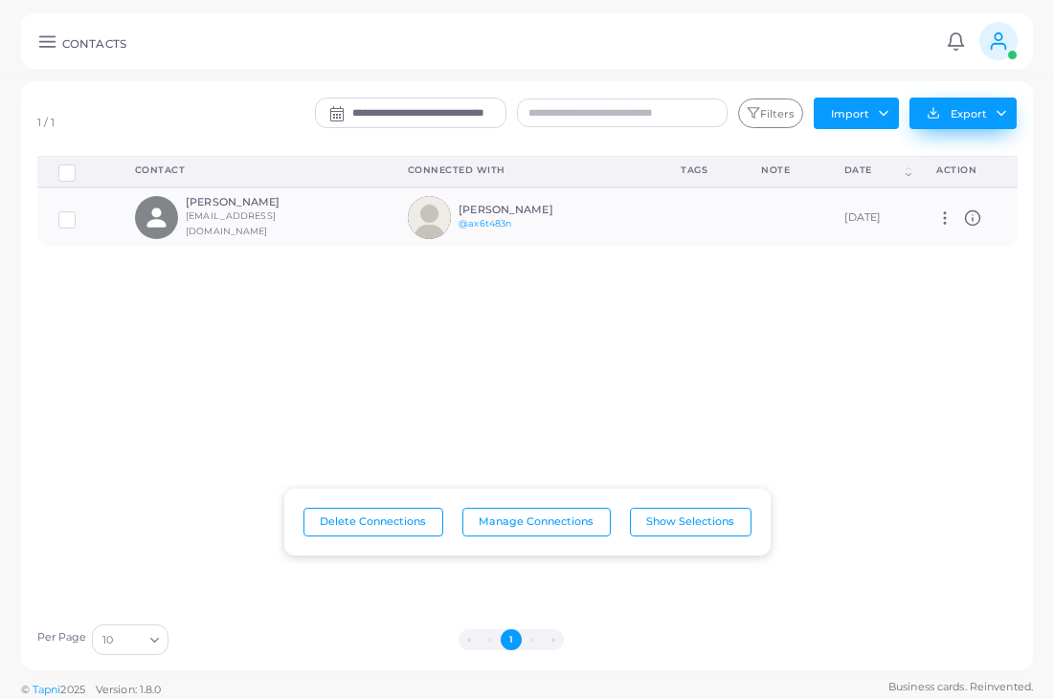
click at [988, 122] on button "Export" at bounding box center [962, 114] width 107 height 32
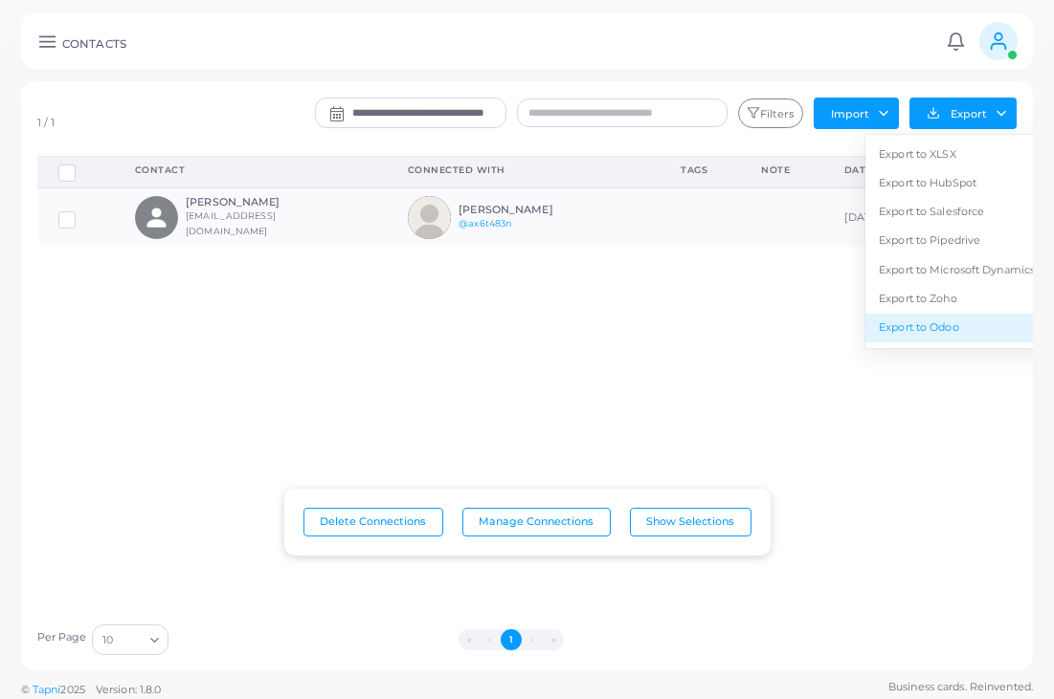
click at [966, 323] on link "Export to Odoo" at bounding box center [956, 328] width 183 height 29
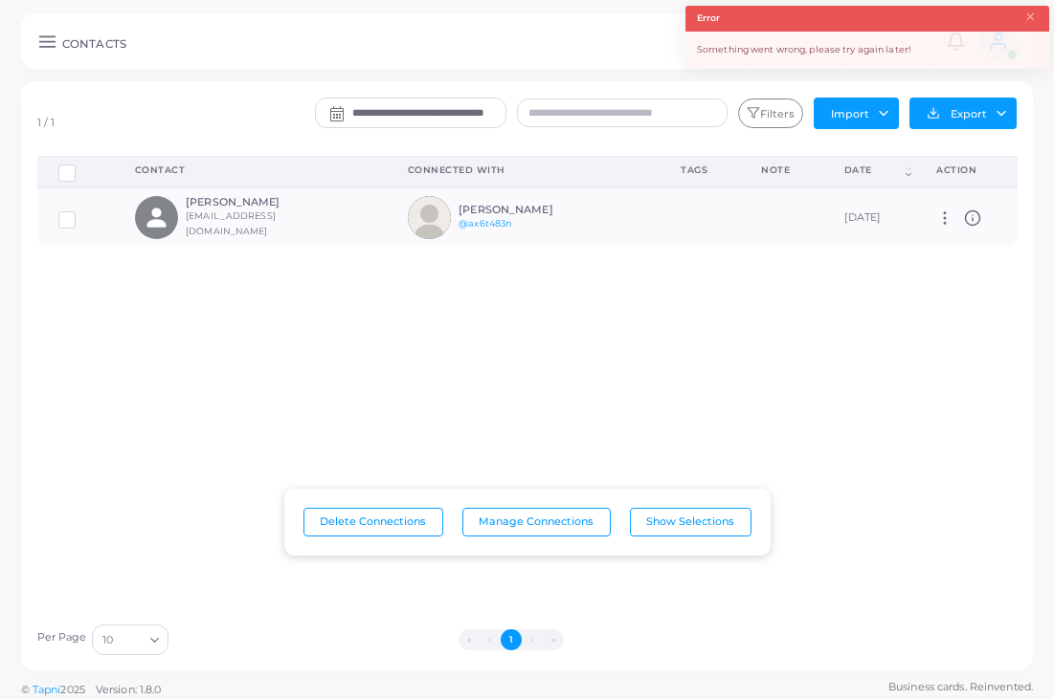
click at [53, 49] on icon at bounding box center [47, 42] width 20 height 20
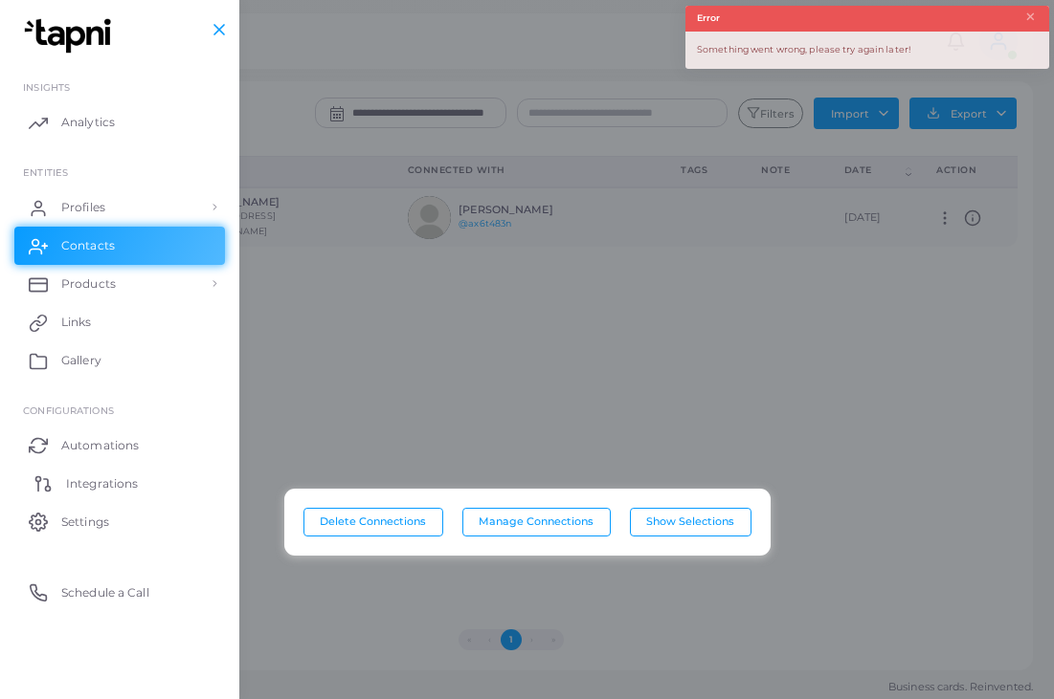
click at [111, 477] on span "Integrations" at bounding box center [102, 484] width 72 height 17
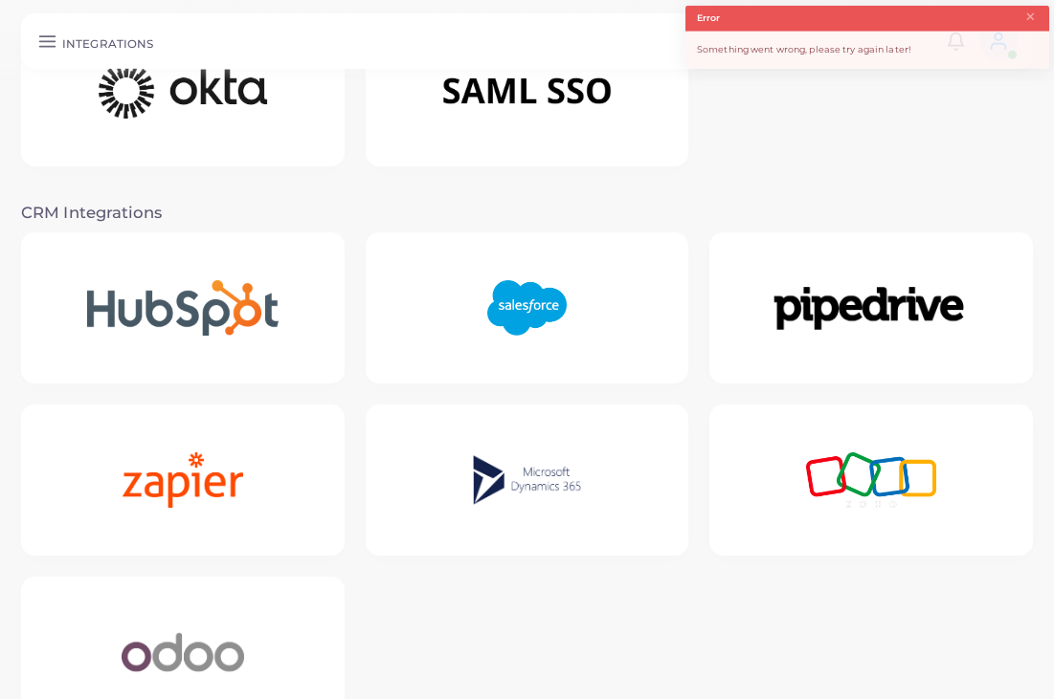
scroll to position [268, 0]
click at [194, 650] on img at bounding box center [183, 653] width 187 height 120
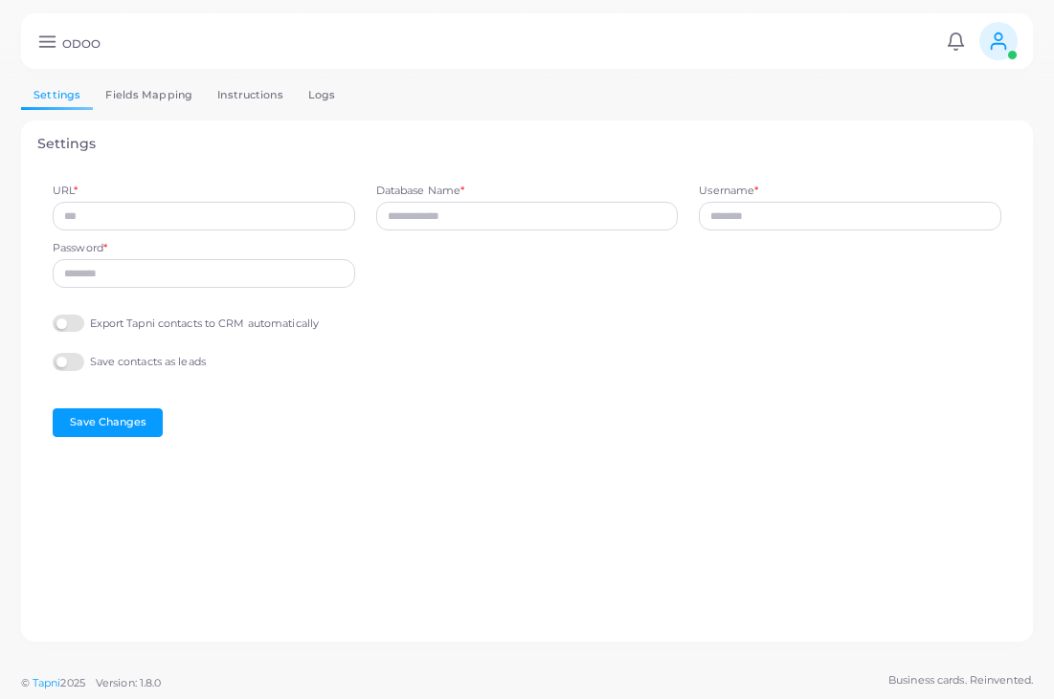
type input "**********"
click at [143, 96] on link "Fields Mapping" at bounding box center [149, 95] width 112 height 28
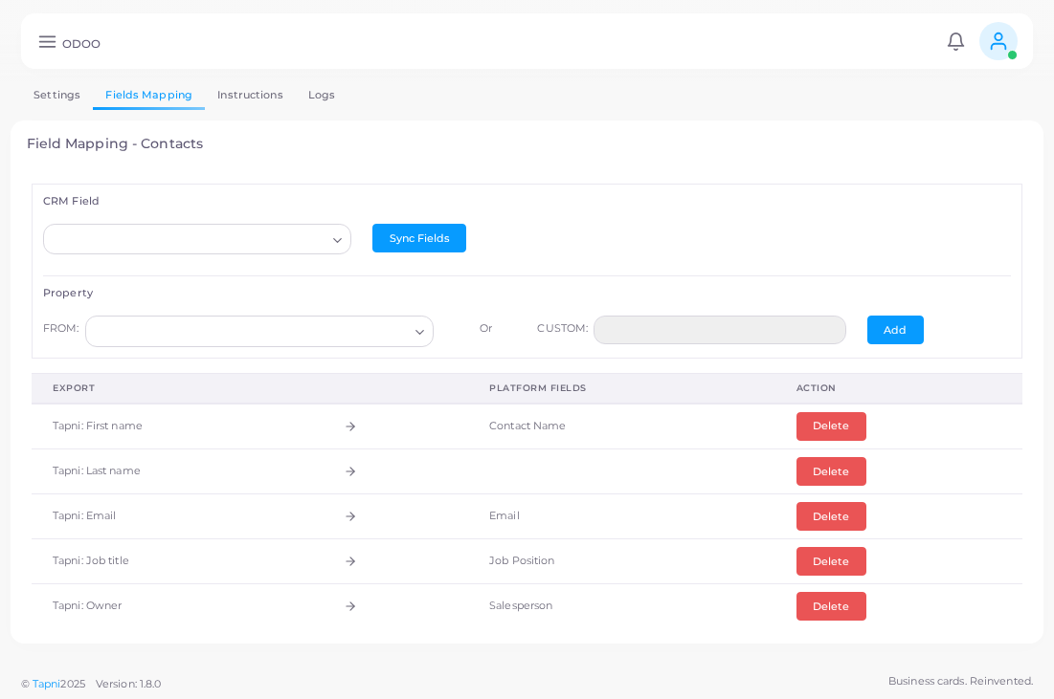
click at [243, 100] on link "Instructions" at bounding box center [250, 95] width 91 height 28
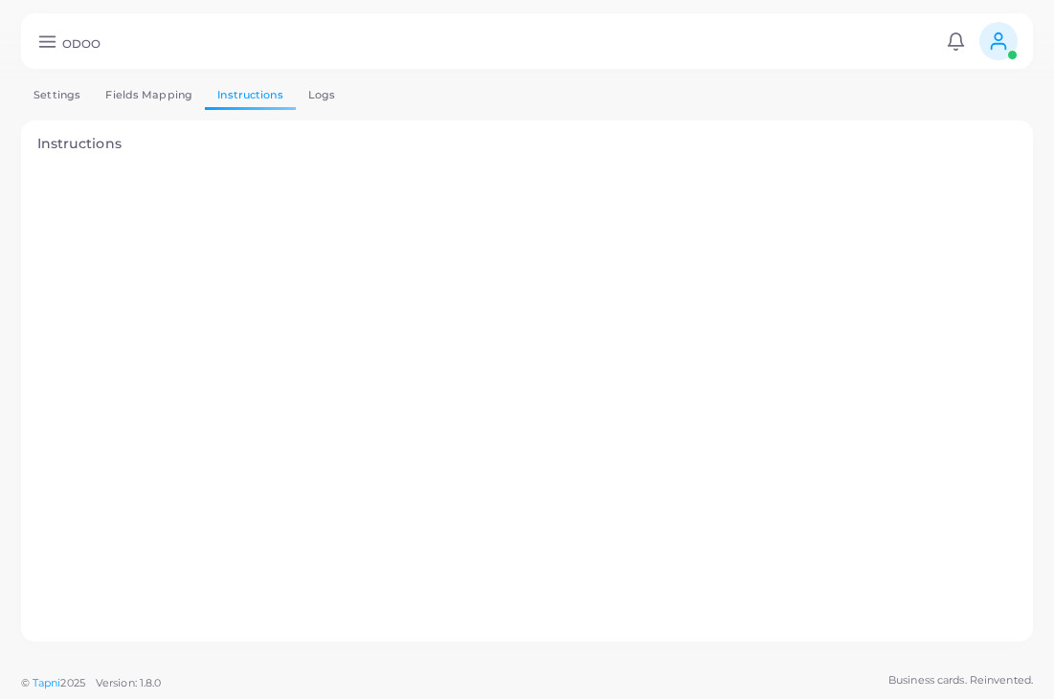
click at [333, 90] on link "Logs" at bounding box center [322, 95] width 53 height 28
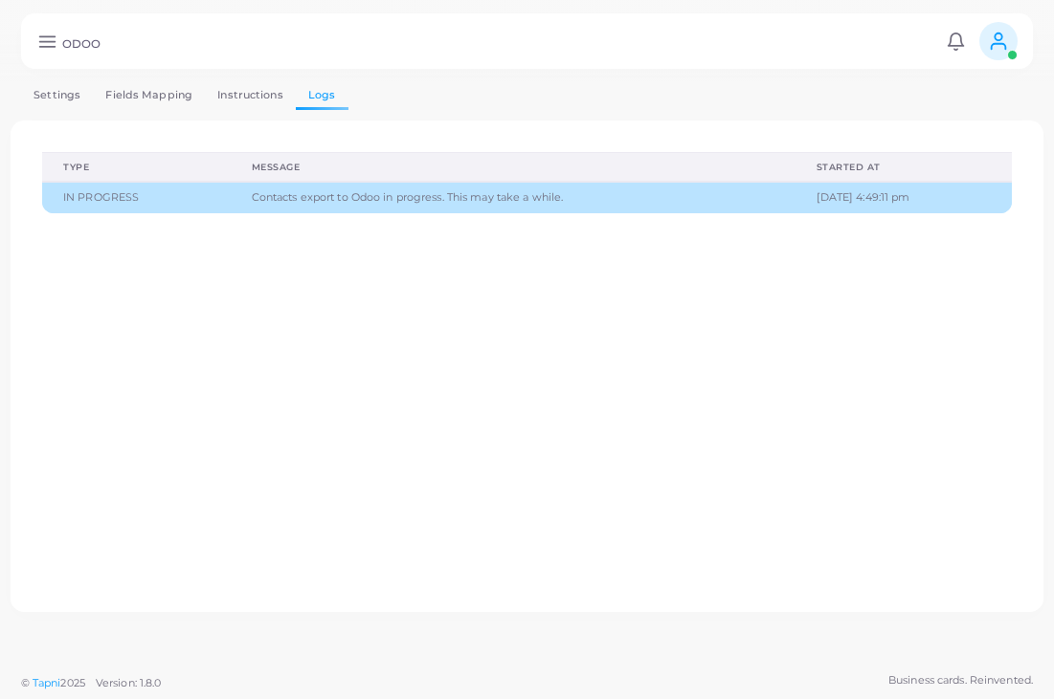
click at [145, 97] on link "Fields Mapping" at bounding box center [149, 95] width 112 height 28
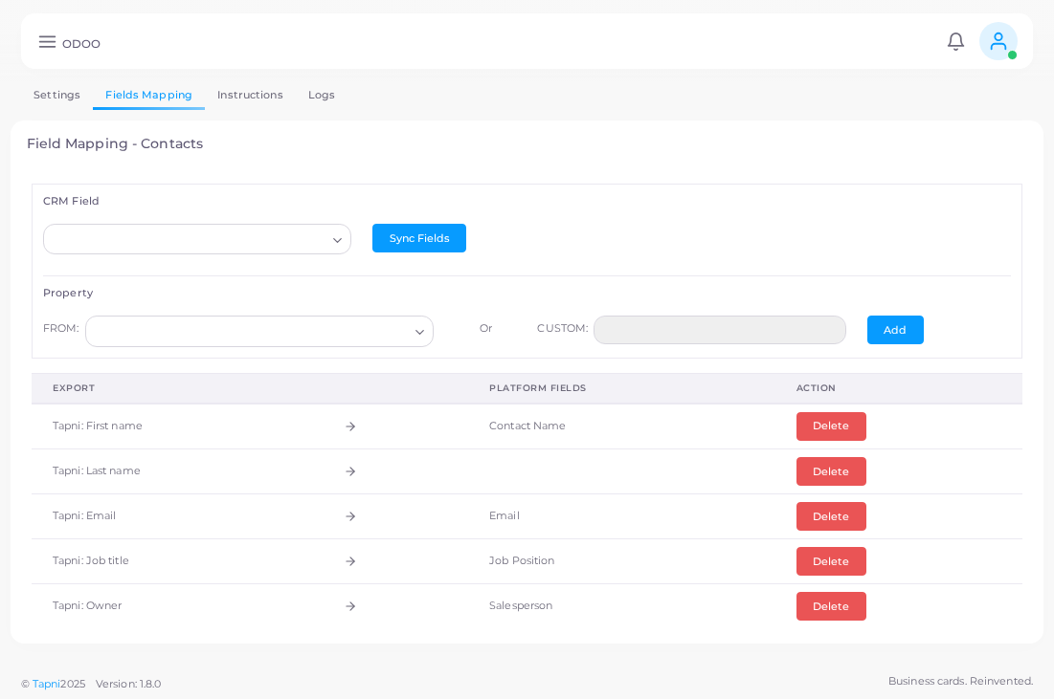
click at [308, 86] on link "Logs" at bounding box center [322, 95] width 53 height 28
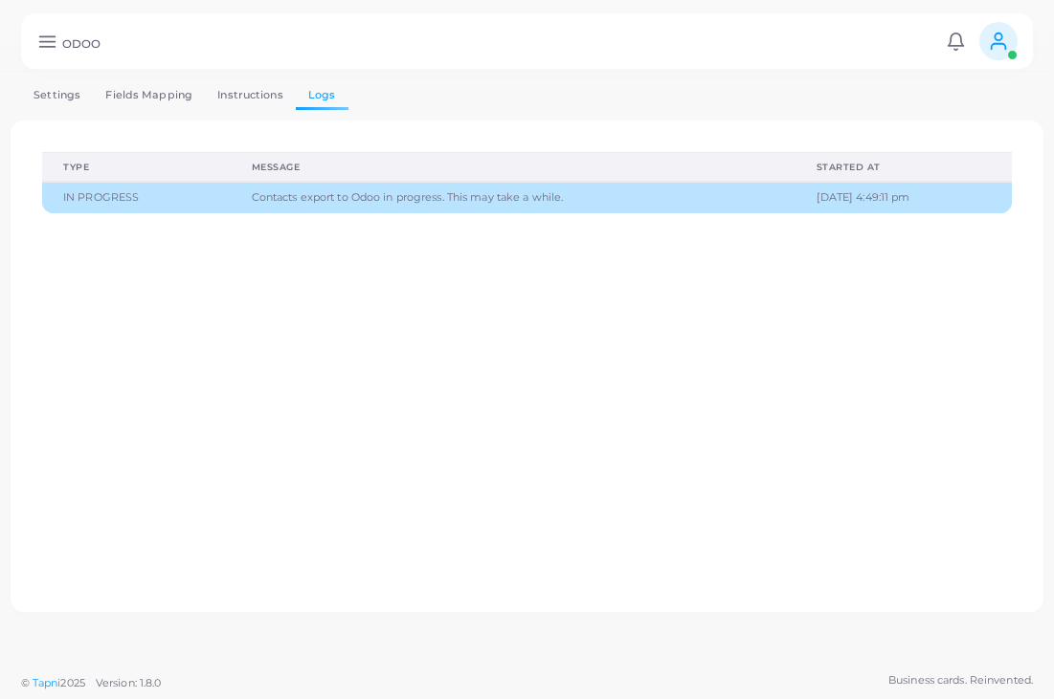
click at [126, 88] on link "Fields Mapping" at bounding box center [149, 95] width 112 height 28
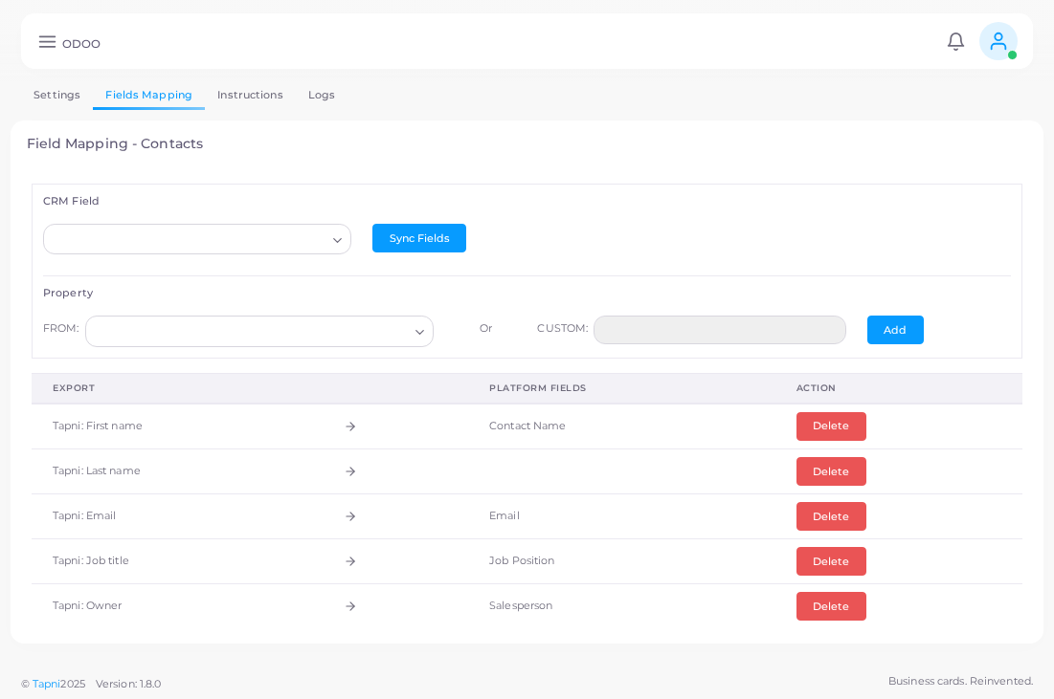
click at [186, 231] on input "Search for option" at bounding box center [189, 240] width 274 height 21
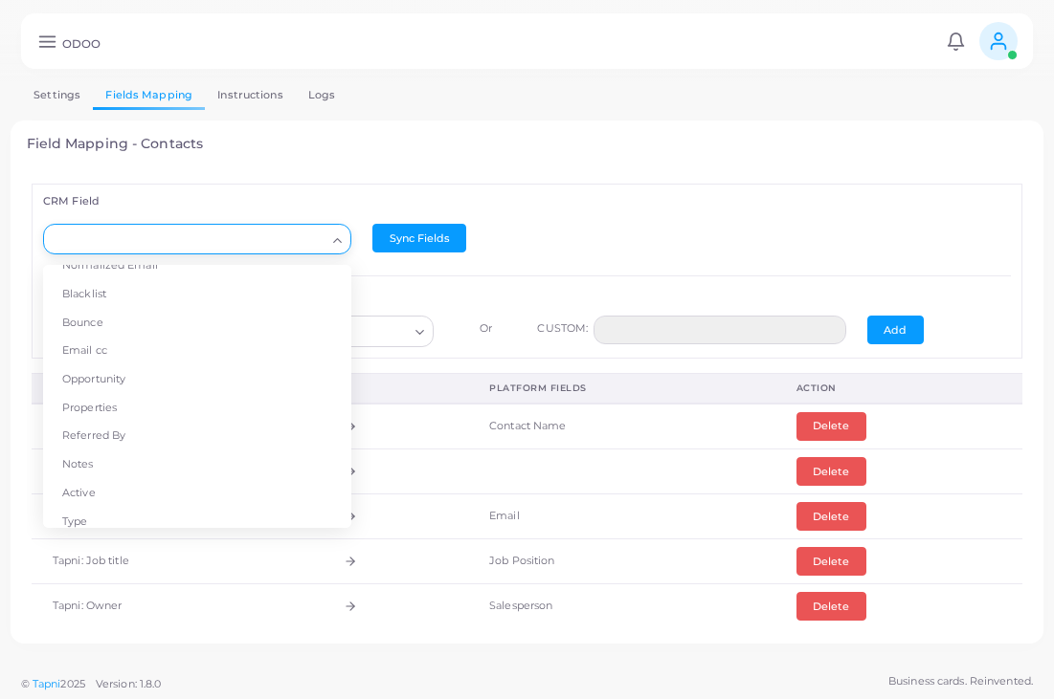
scroll to position [618, 0]
click at [78, 358] on li "Opportunity" at bounding box center [197, 372] width 308 height 29
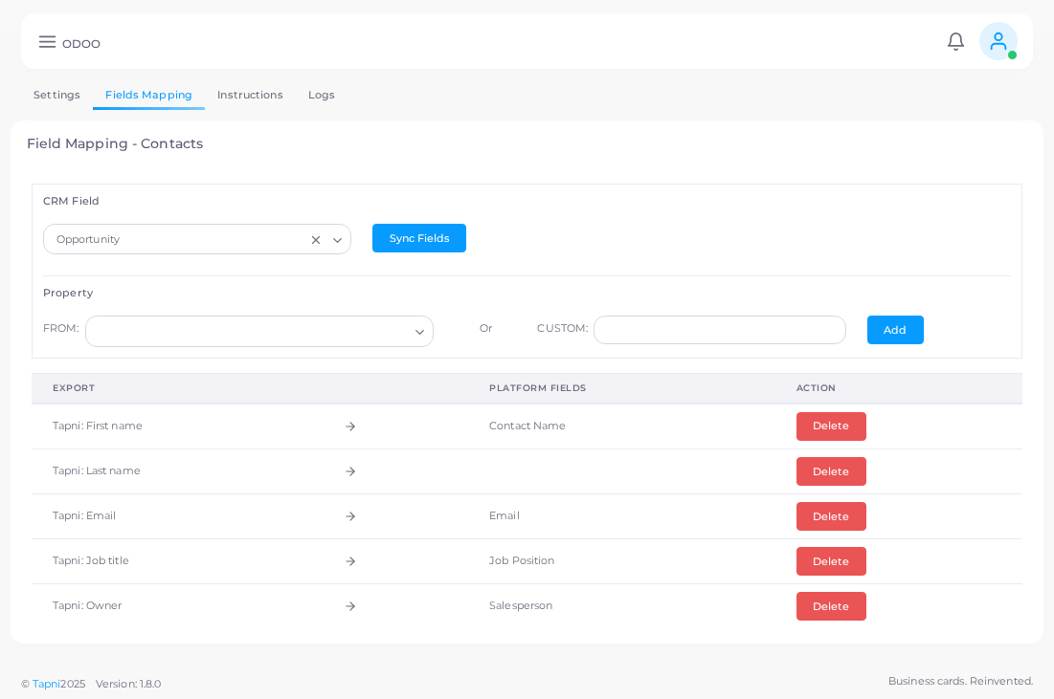
click at [114, 334] on input "Search for option" at bounding box center [251, 332] width 315 height 21
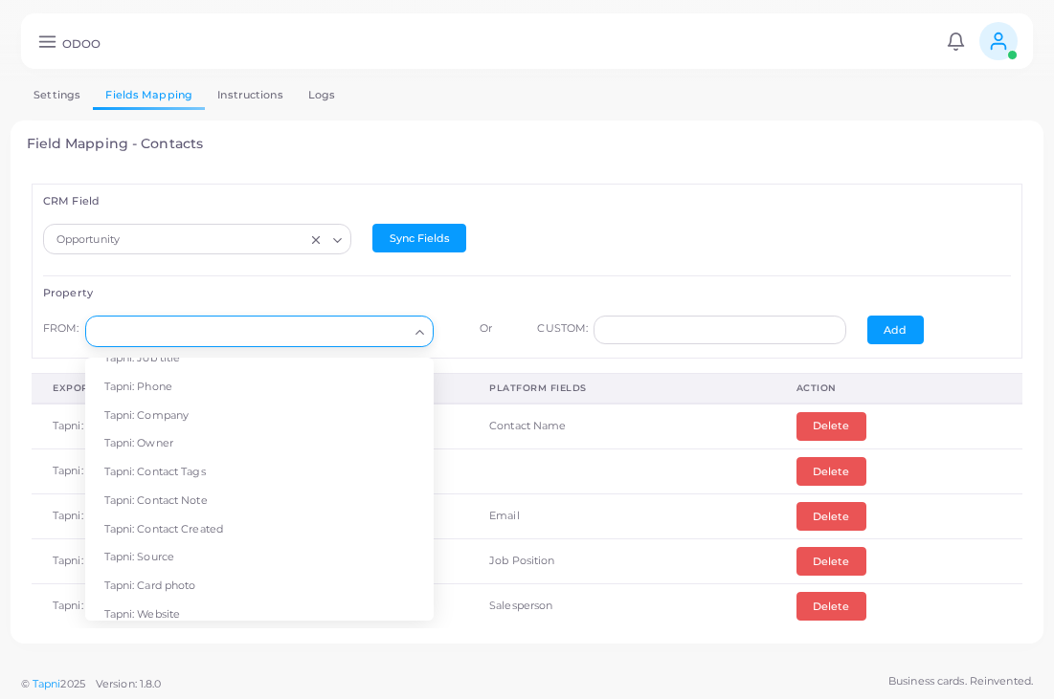
scroll to position [125, 0]
click at [107, 239] on div "Opportunity" at bounding box center [178, 238] width 256 height 25
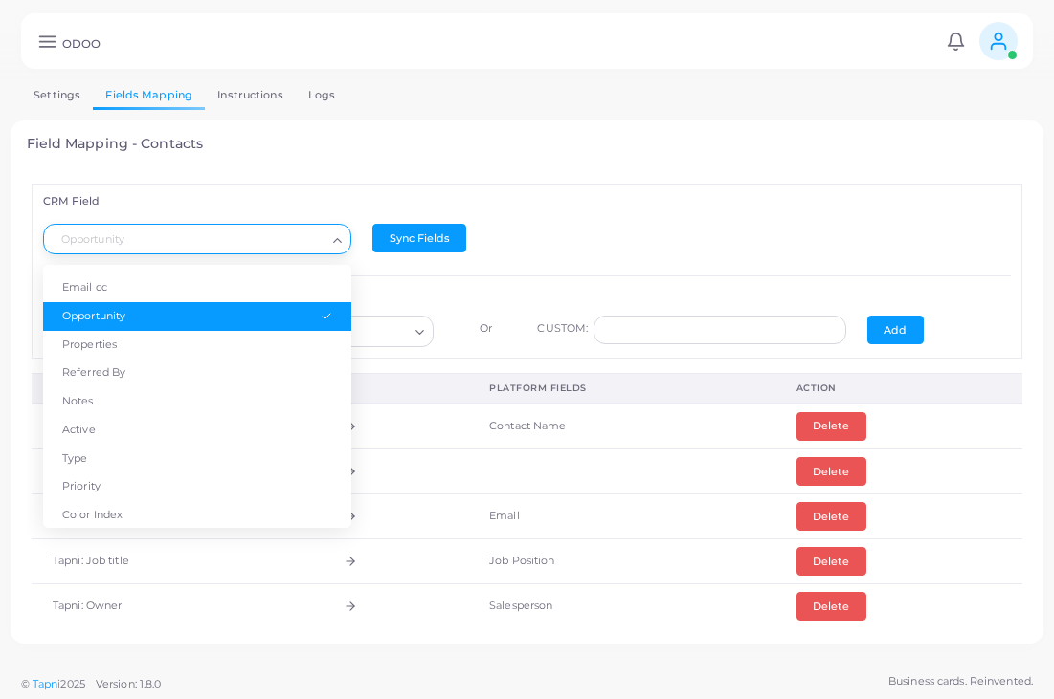
scroll to position [675, 0]
click at [77, 415] on li "Active" at bounding box center [197, 429] width 308 height 29
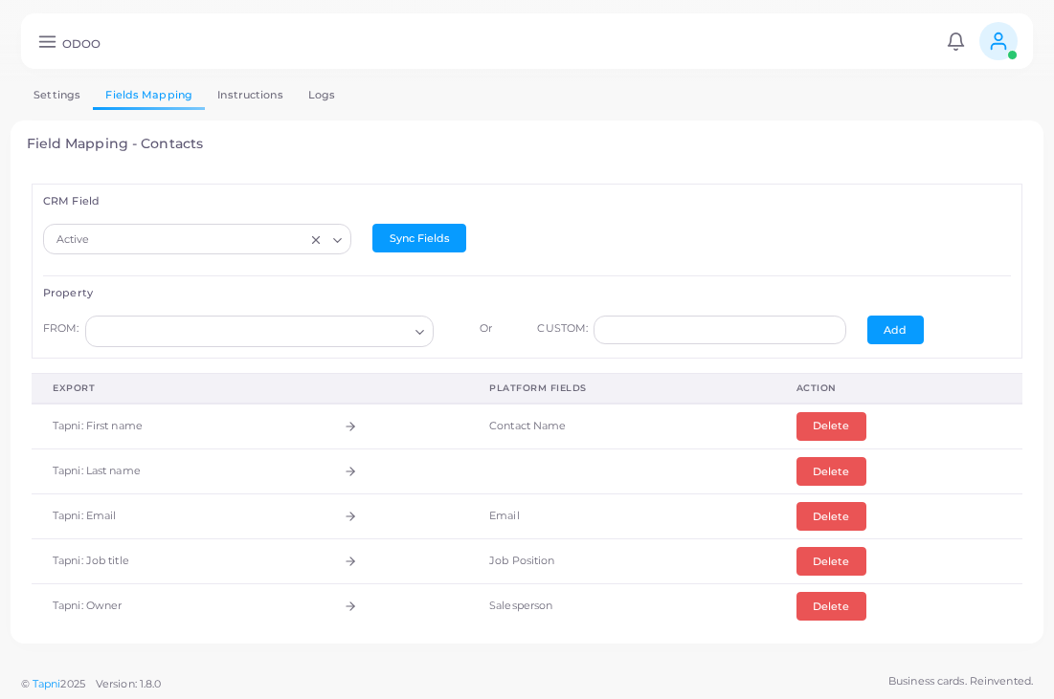
click at [88, 243] on div "Active" at bounding box center [178, 238] width 256 height 25
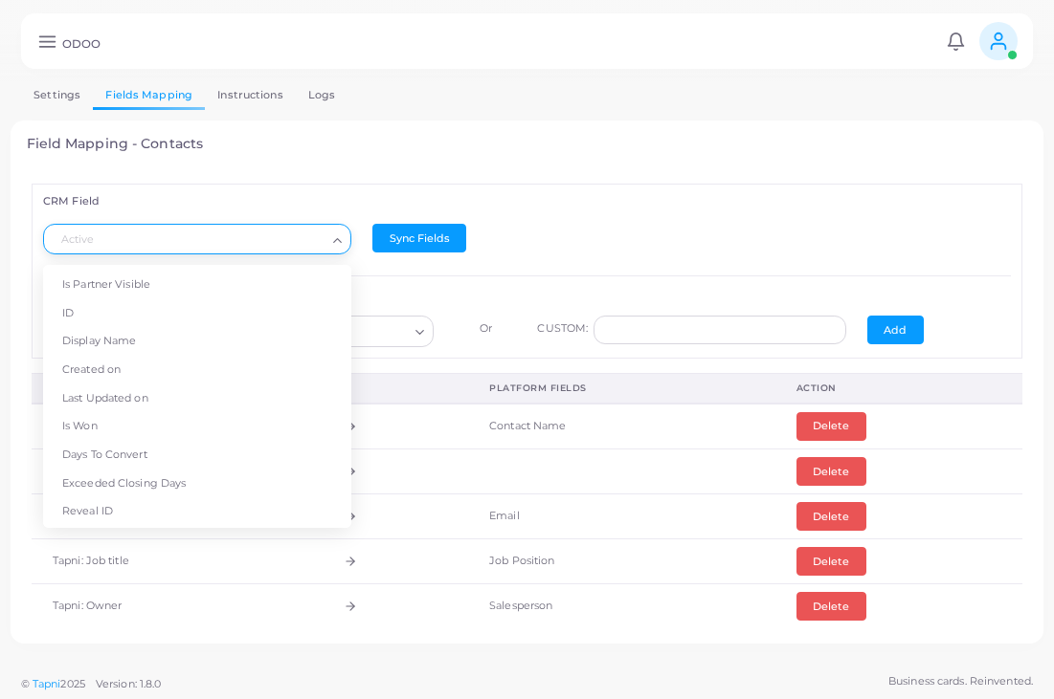
scroll to position [1865, 0]
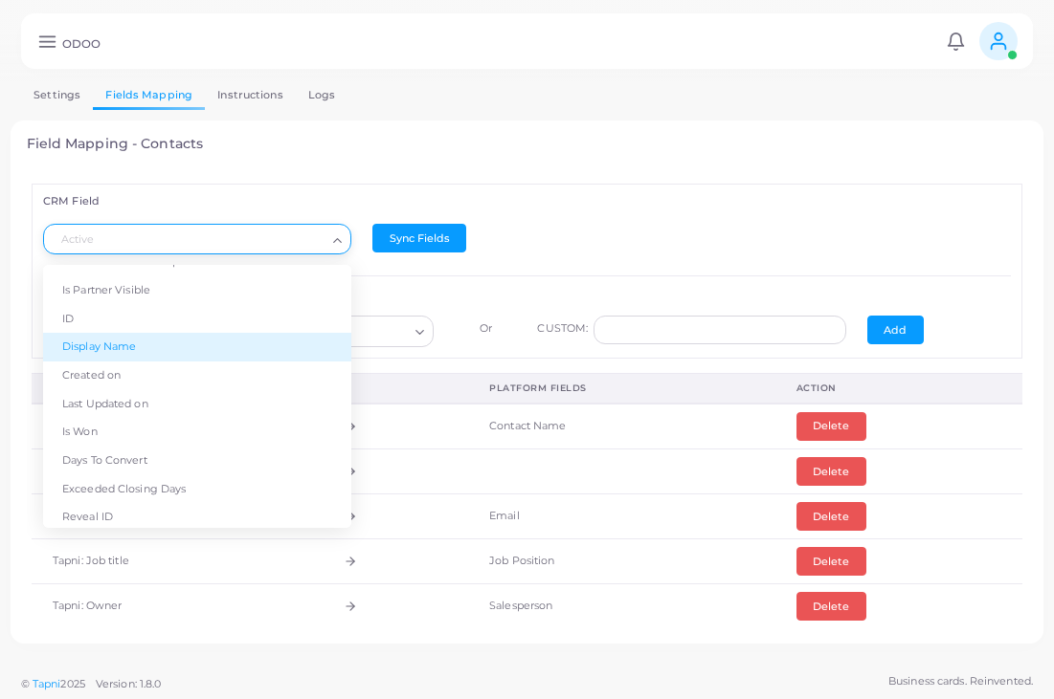
click at [81, 333] on li "Display Name" at bounding box center [197, 347] width 308 height 29
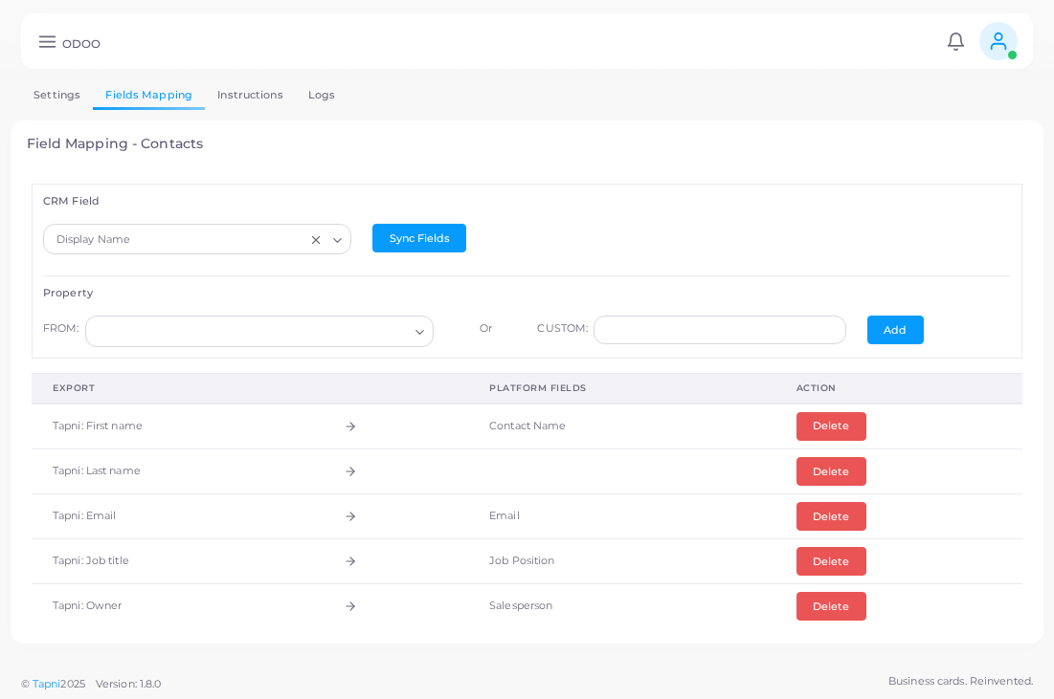
click at [137, 333] on input "Search for option" at bounding box center [251, 332] width 315 height 21
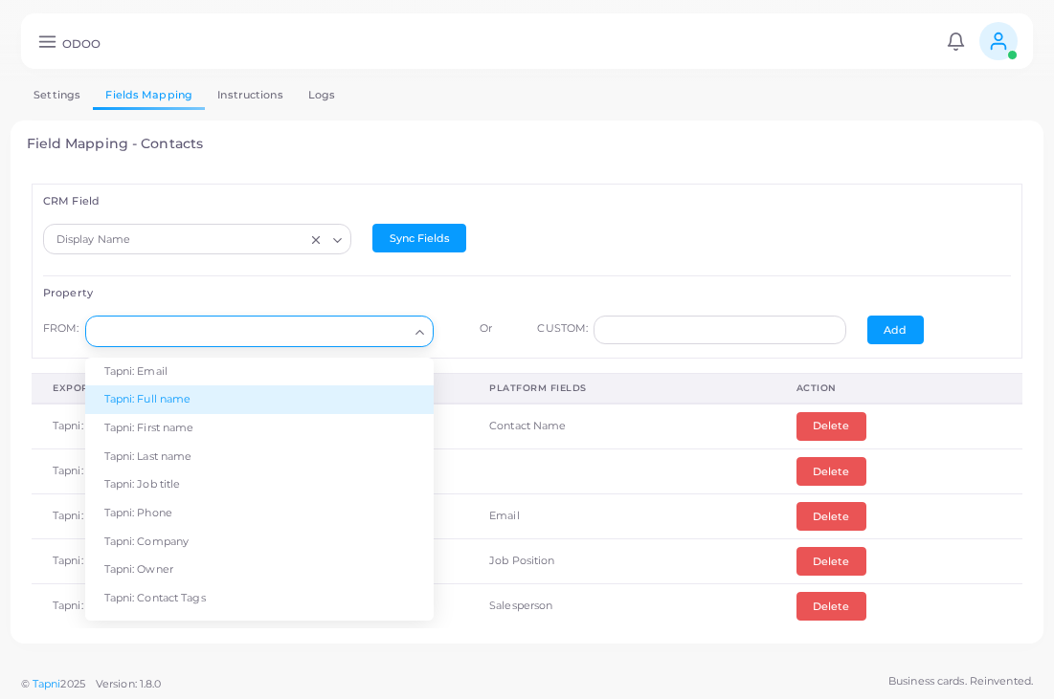
click at [114, 392] on li "Tapni: Full name" at bounding box center [259, 400] width 349 height 29
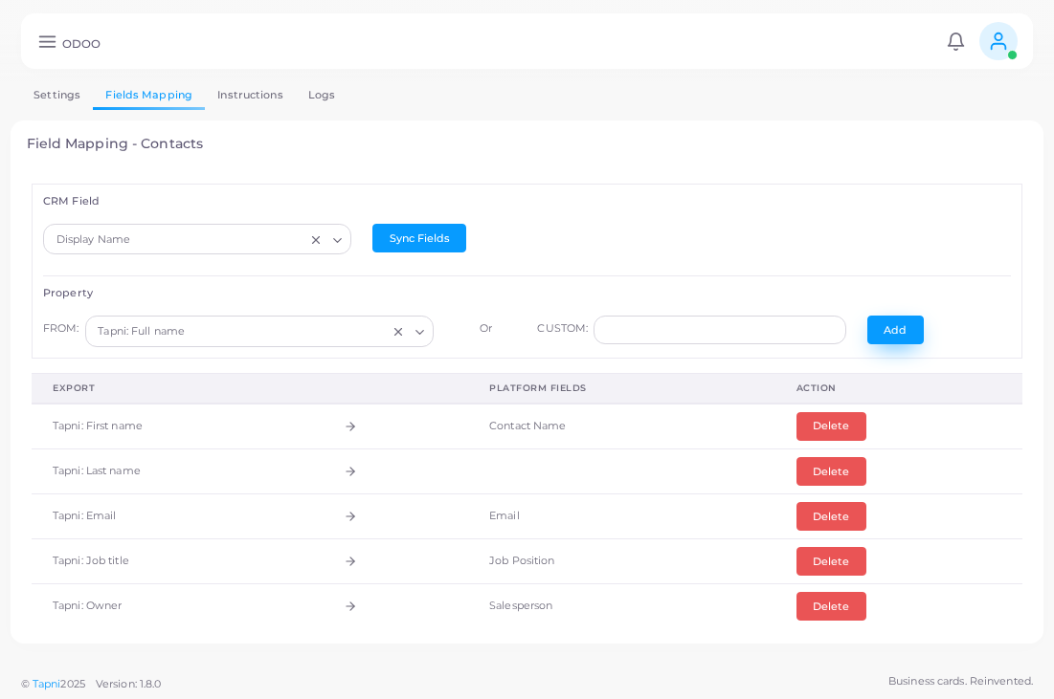
click at [898, 328] on button "Add" at bounding box center [895, 330] width 56 height 29
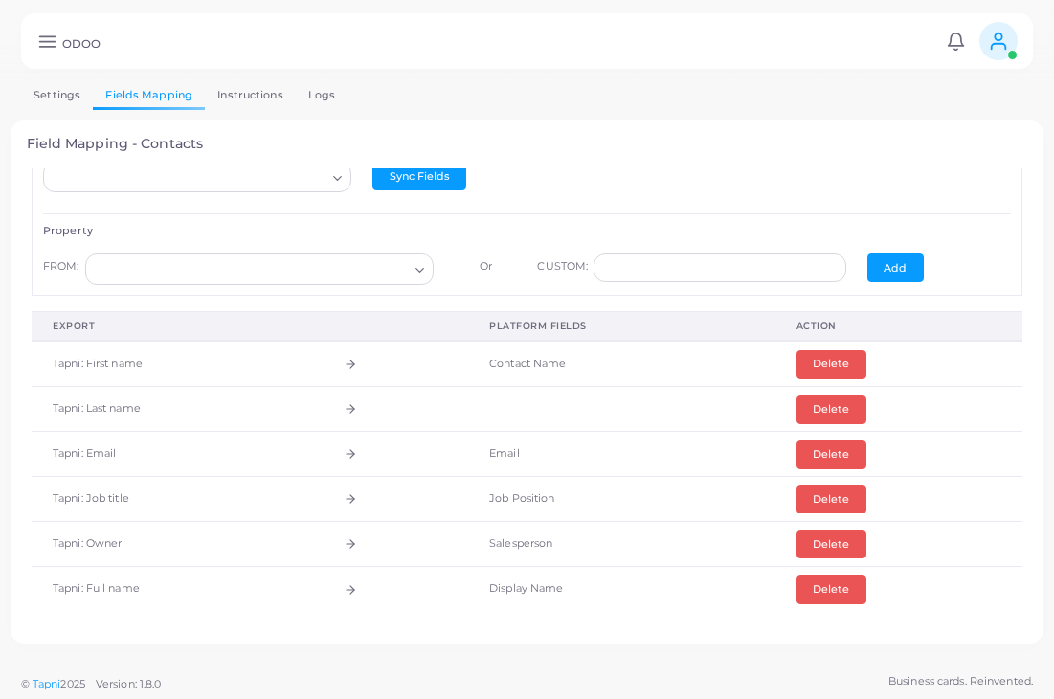
scroll to position [61, 0]
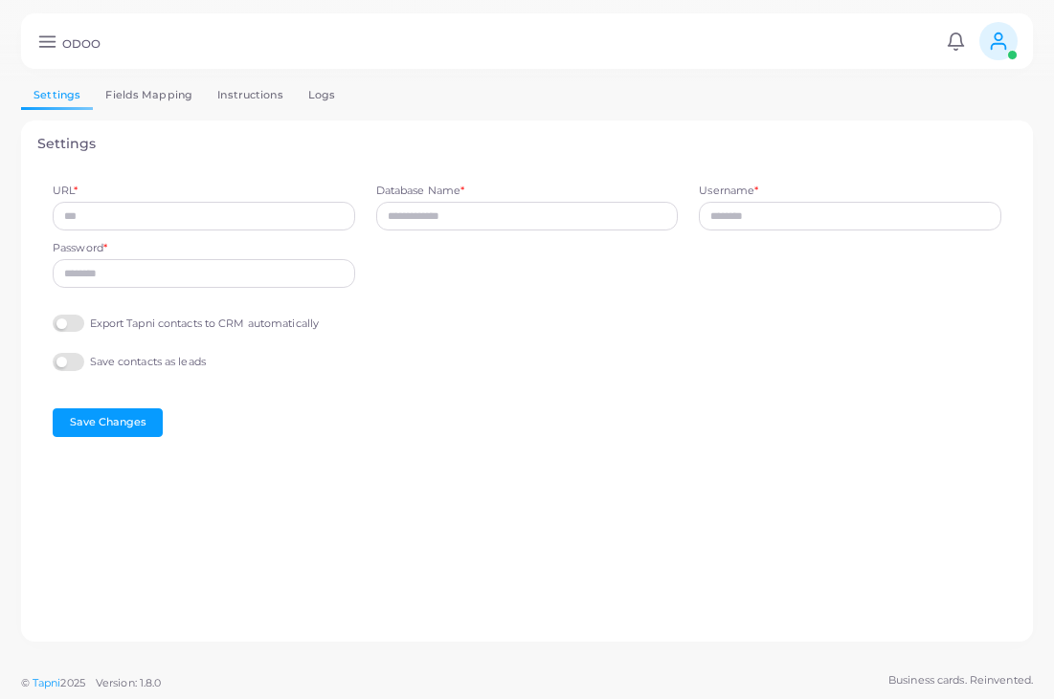
click at [328, 100] on link "Logs" at bounding box center [322, 95] width 53 height 28
click at [324, 98] on link "Logs" at bounding box center [322, 95] width 53 height 28
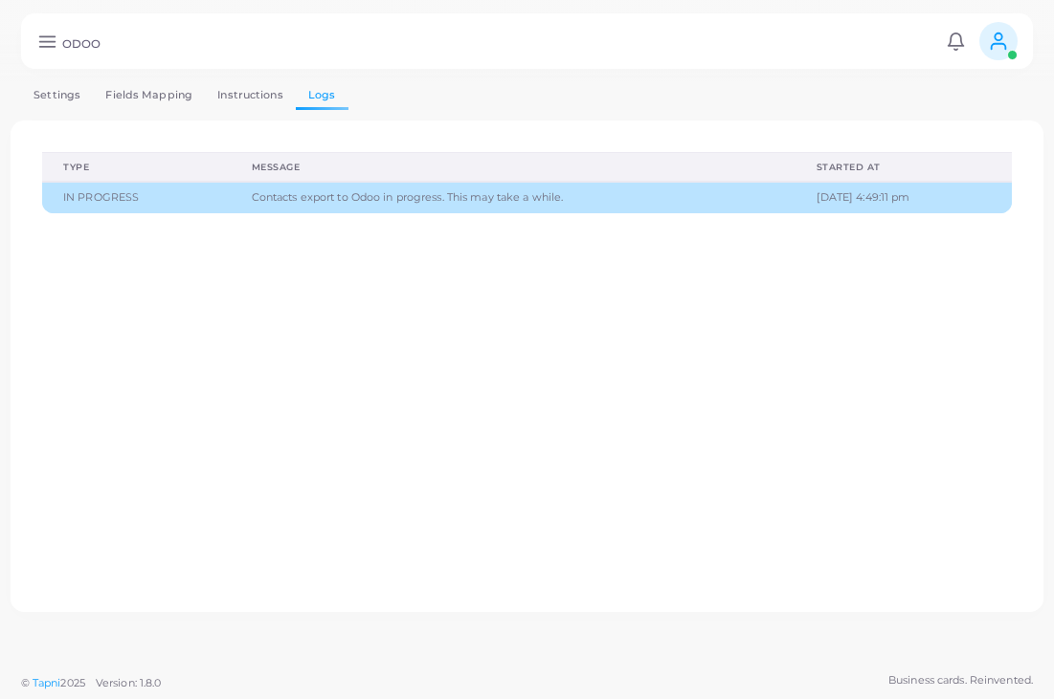
click at [56, 98] on link "Settings" at bounding box center [57, 95] width 72 height 28
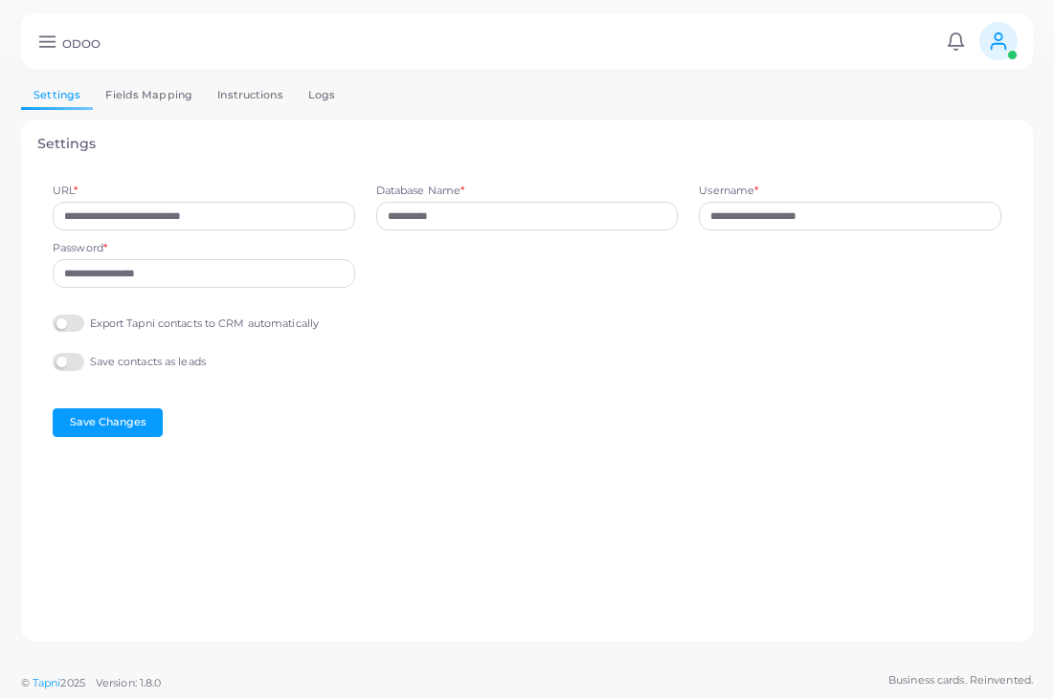
click at [133, 104] on link "Fields Mapping" at bounding box center [149, 95] width 112 height 28
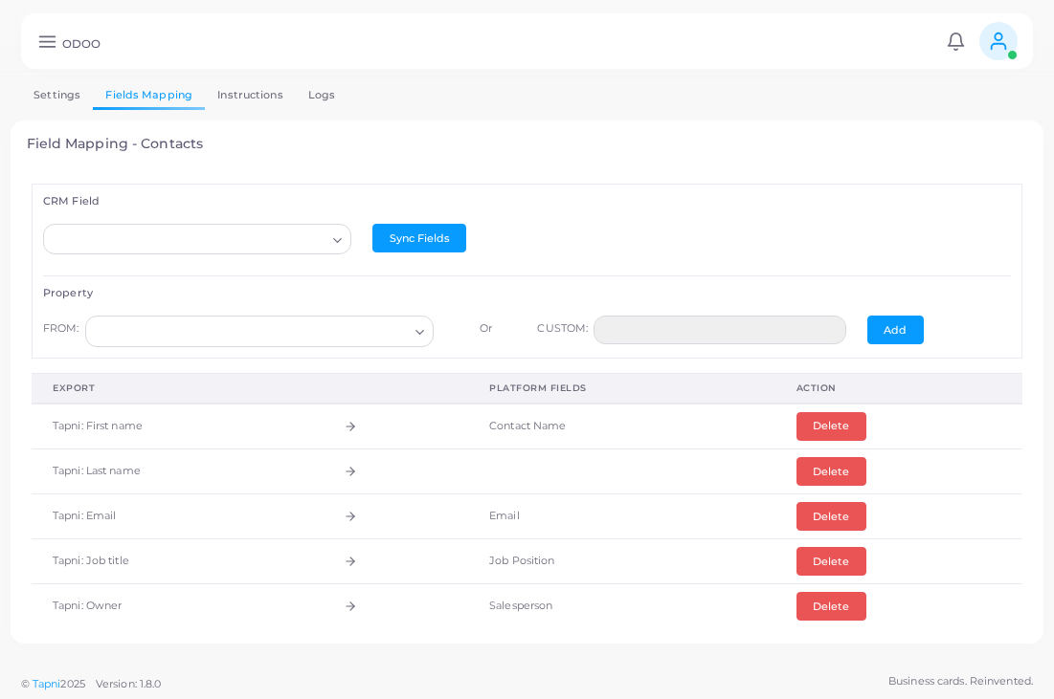
click at [237, 95] on link "Instructions" at bounding box center [250, 95] width 91 height 28
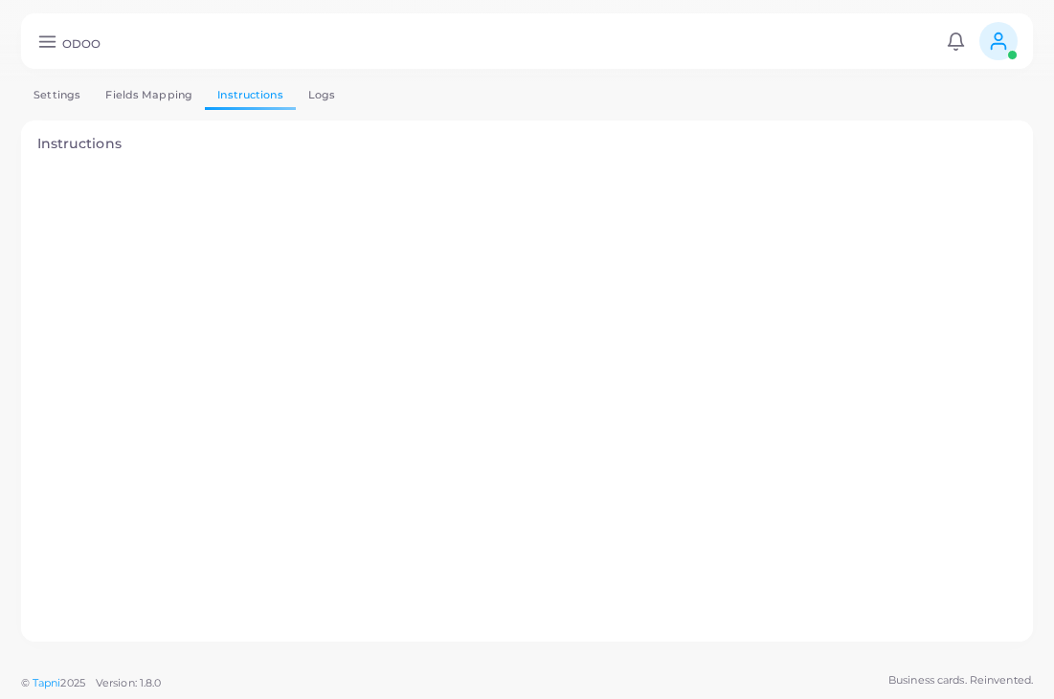
click at [168, 97] on link "Fields Mapping" at bounding box center [149, 95] width 112 height 28
click at [151, 45] on div at bounding box center [527, 419] width 1054 height 839
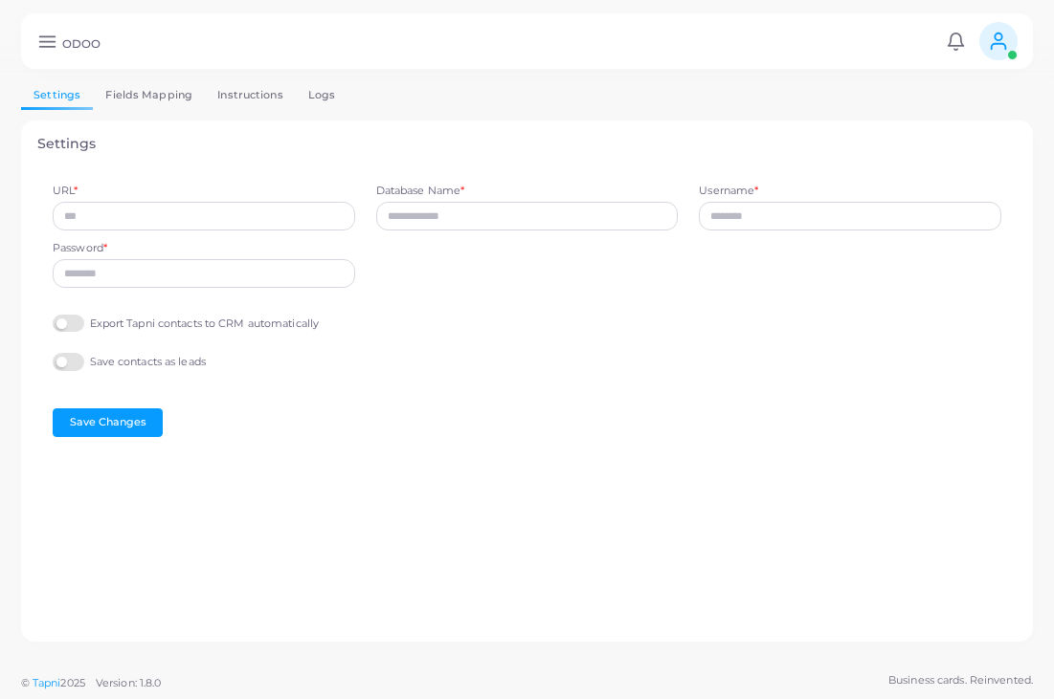
type input "**********"
click at [338, 90] on link "Logs" at bounding box center [322, 95] width 53 height 28
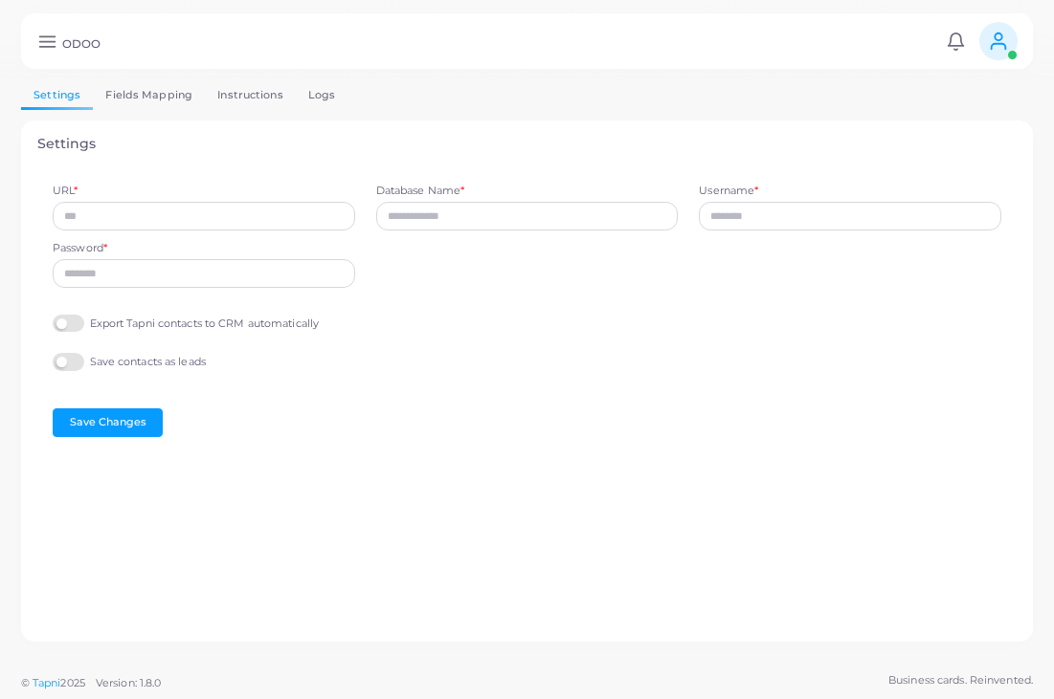
type input "**********"
click at [322, 97] on link "Logs" at bounding box center [322, 95] width 53 height 28
